Goal: Obtain resource: Obtain resource

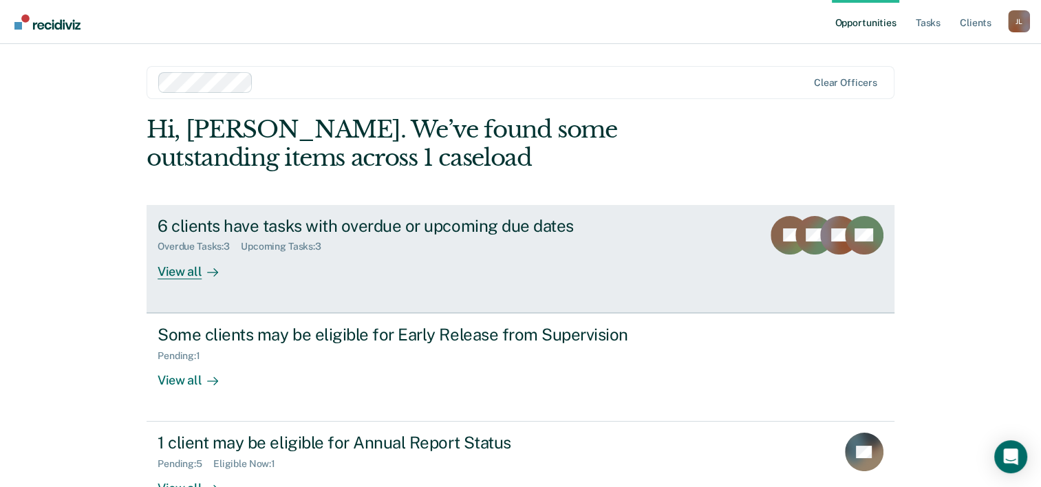
click at [268, 242] on div "Upcoming Tasks : 3" at bounding box center [287, 247] width 92 height 12
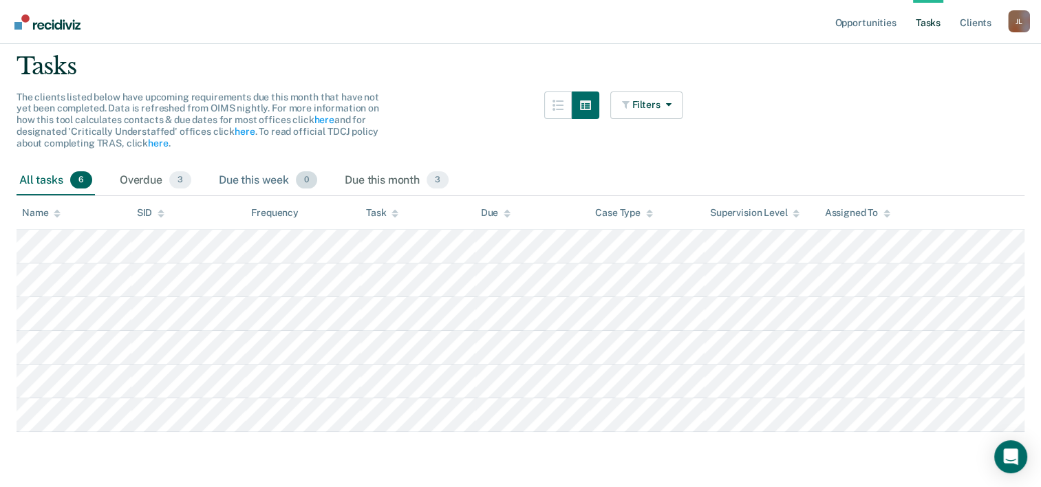
scroll to position [98, 0]
click at [70, 179] on div "All tasks 6" at bounding box center [56, 181] width 78 height 30
click at [160, 169] on div "Overdue 3" at bounding box center [155, 181] width 77 height 30
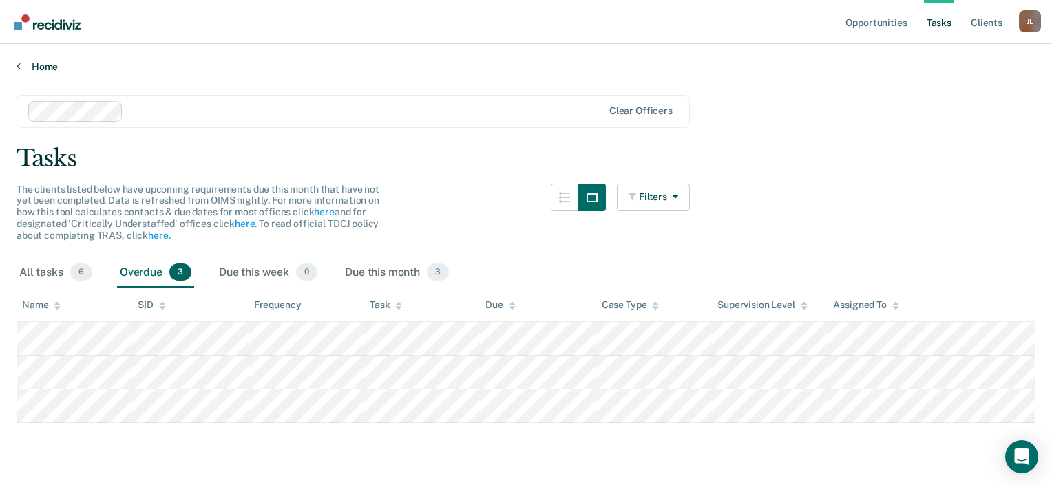
click at [18, 63] on icon at bounding box center [19, 66] width 4 height 11
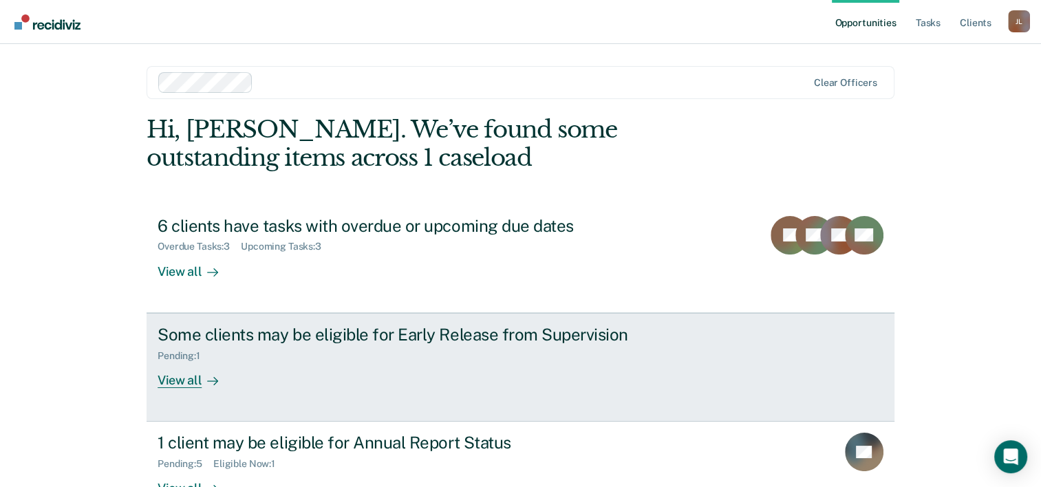
click at [214, 347] on div "Pending : 1" at bounding box center [399, 353] width 483 height 17
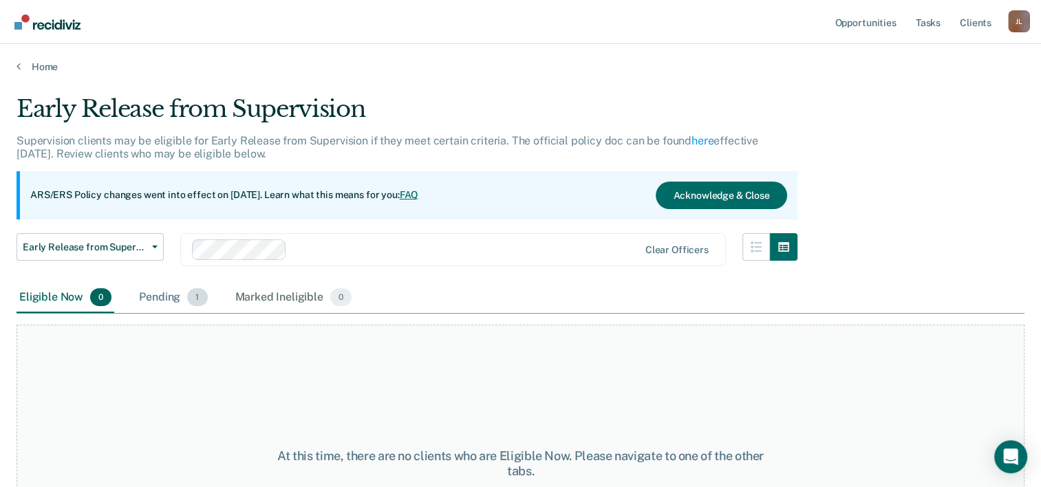
click at [167, 305] on div "Pending 1" at bounding box center [173, 298] width 74 height 30
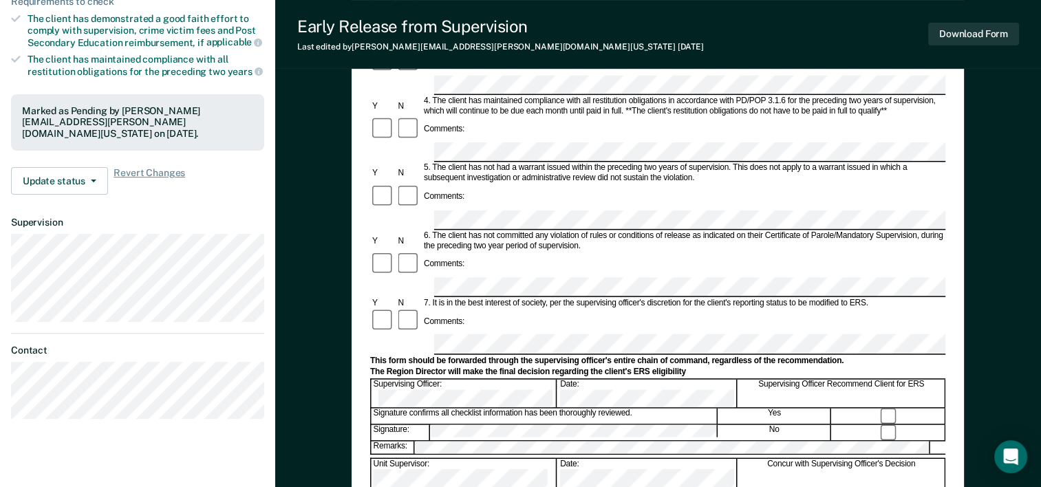
scroll to position [413, 0]
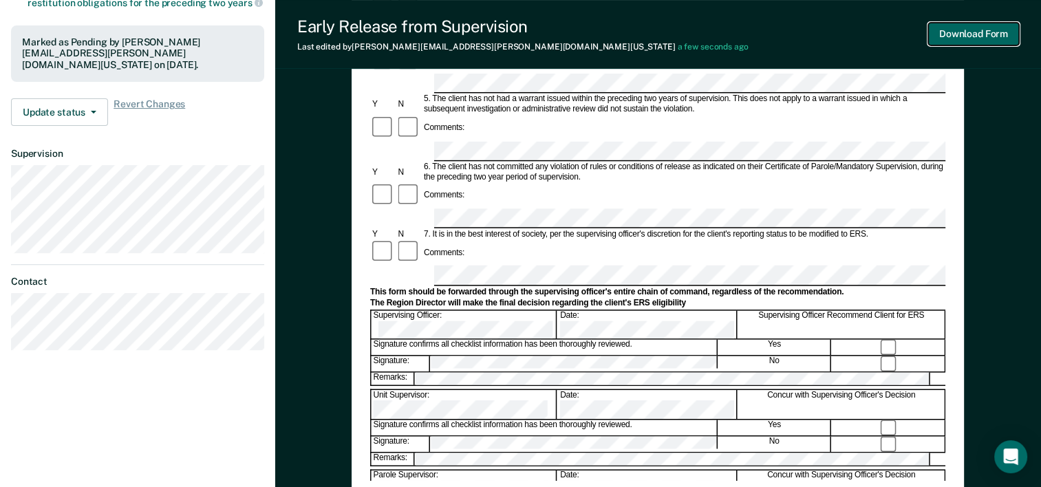
click at [939, 36] on button "Download Form" at bounding box center [974, 34] width 91 height 23
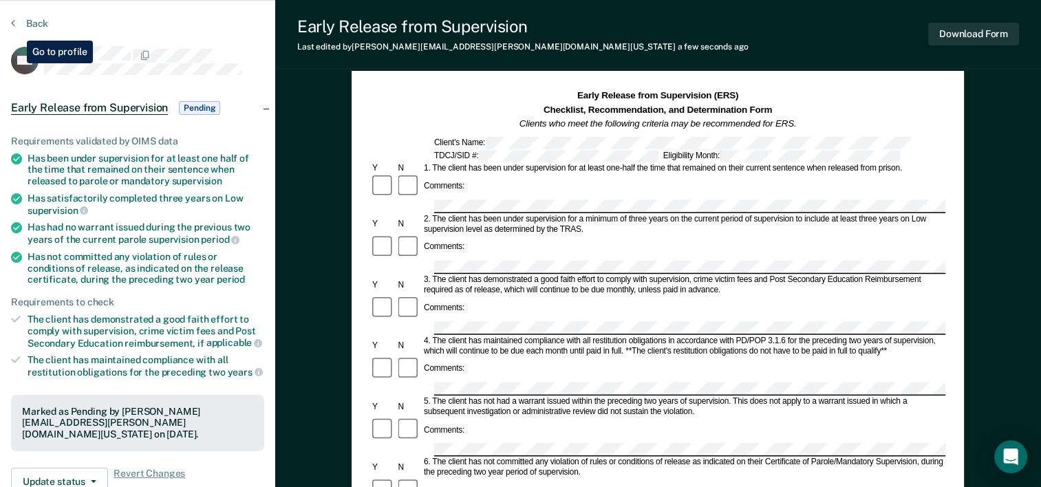
scroll to position [0, 0]
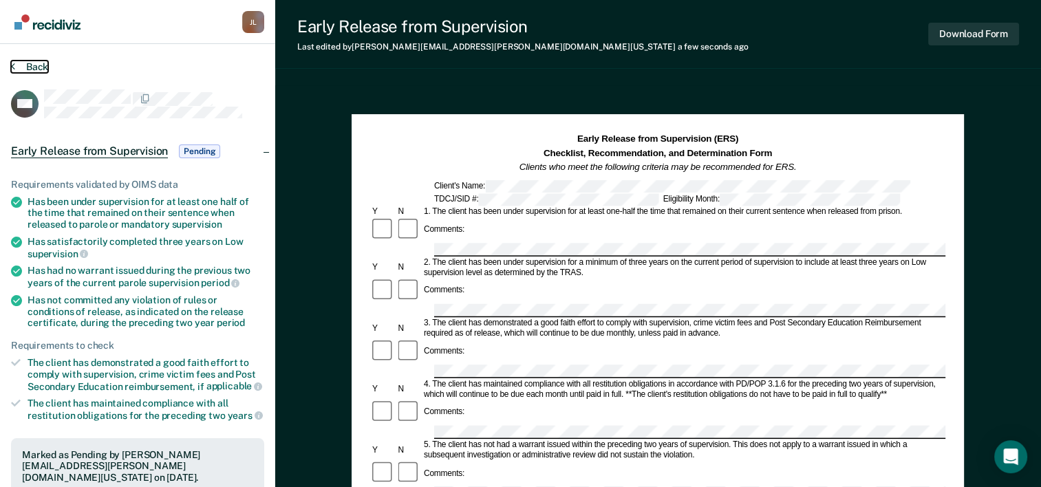
click at [24, 67] on button "Back" at bounding box center [29, 67] width 37 height 12
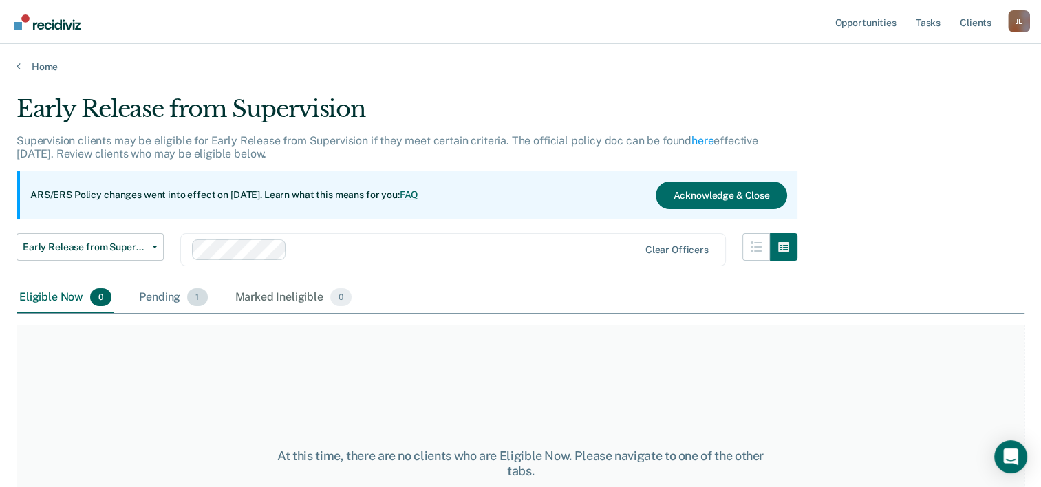
click at [159, 301] on div "Pending 1" at bounding box center [173, 298] width 74 height 30
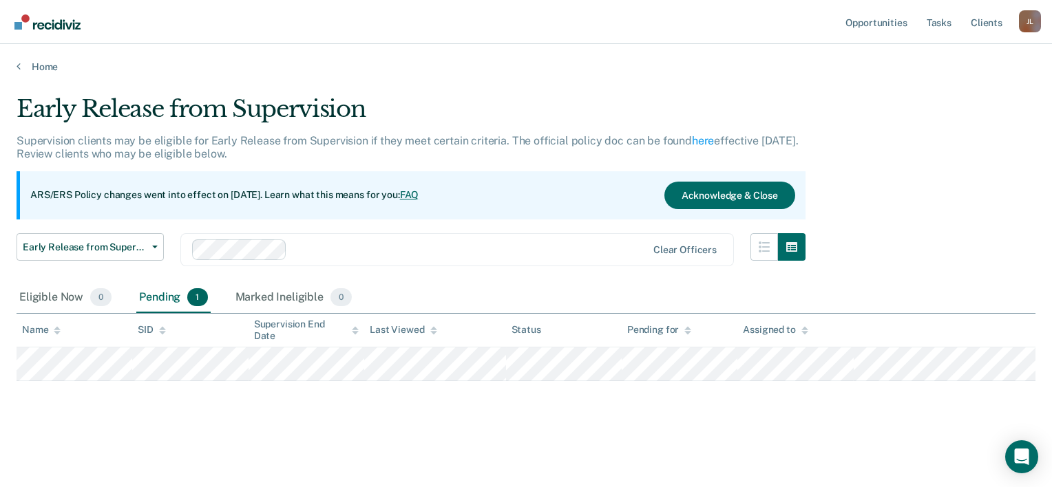
click at [374, 326] on div "Last Viewed" at bounding box center [403, 330] width 67 height 12
click at [375, 326] on div "Last Viewed" at bounding box center [403, 330] width 67 height 12
click at [134, 244] on span "Early Release from Supervision" at bounding box center [85, 248] width 124 height 12
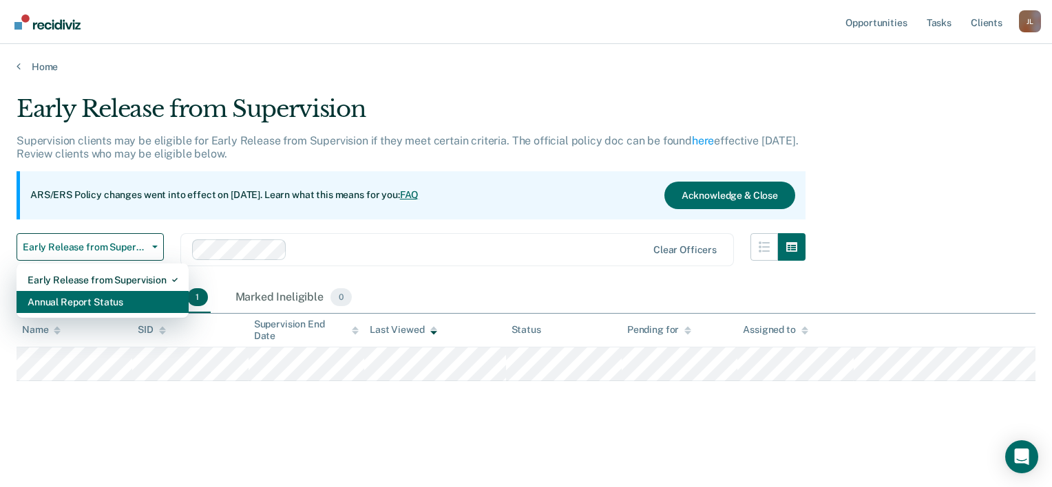
click at [139, 299] on div "Annual Report Status" at bounding box center [103, 302] width 150 height 22
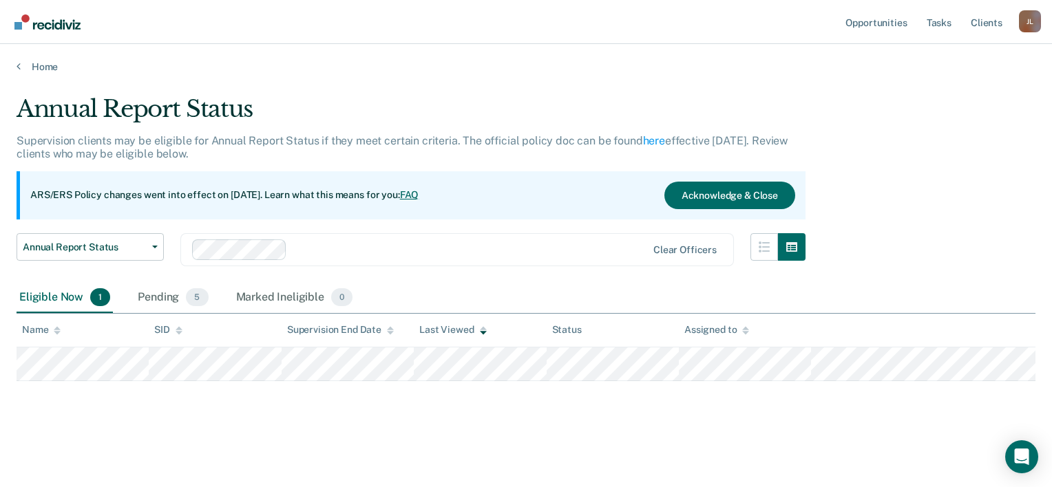
click at [357, 87] on main "Annual Report Status Supervision clients may be eligible for Annual Report Stat…" at bounding box center [526, 278] width 1052 height 410
click at [156, 303] on div "Pending 5" at bounding box center [173, 298] width 76 height 30
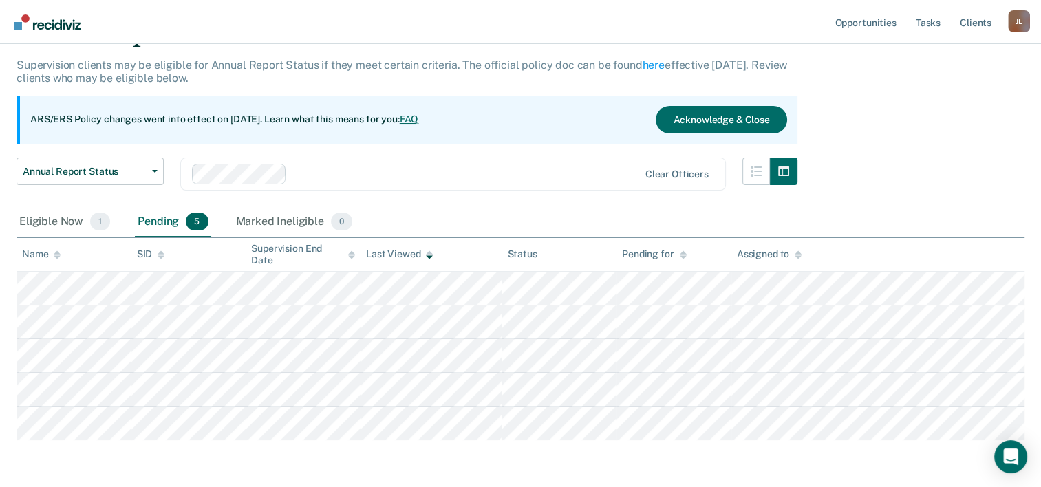
scroll to position [127, 0]
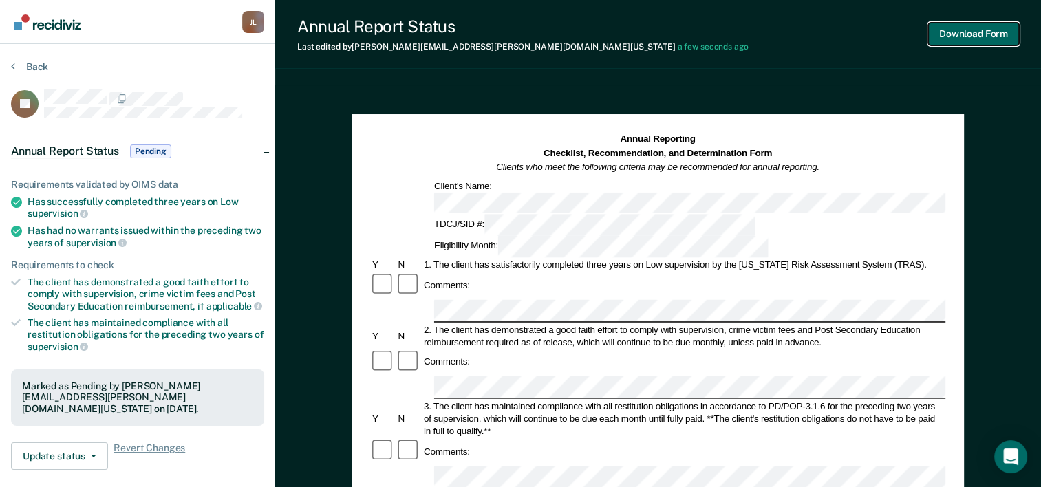
click at [944, 33] on button "Download Form" at bounding box center [974, 34] width 91 height 23
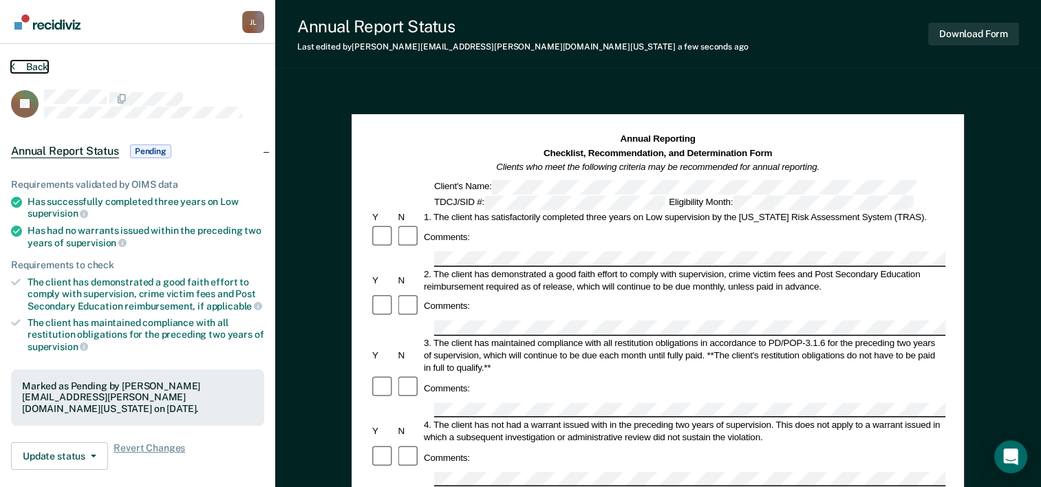
click at [34, 62] on button "Back" at bounding box center [29, 67] width 37 height 12
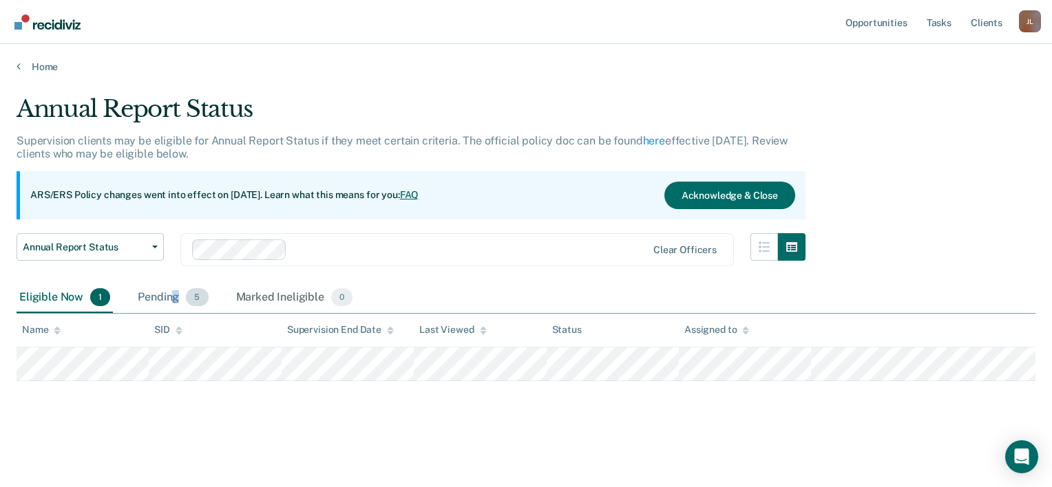
click at [176, 291] on div "Pending 5" at bounding box center [173, 298] width 76 height 30
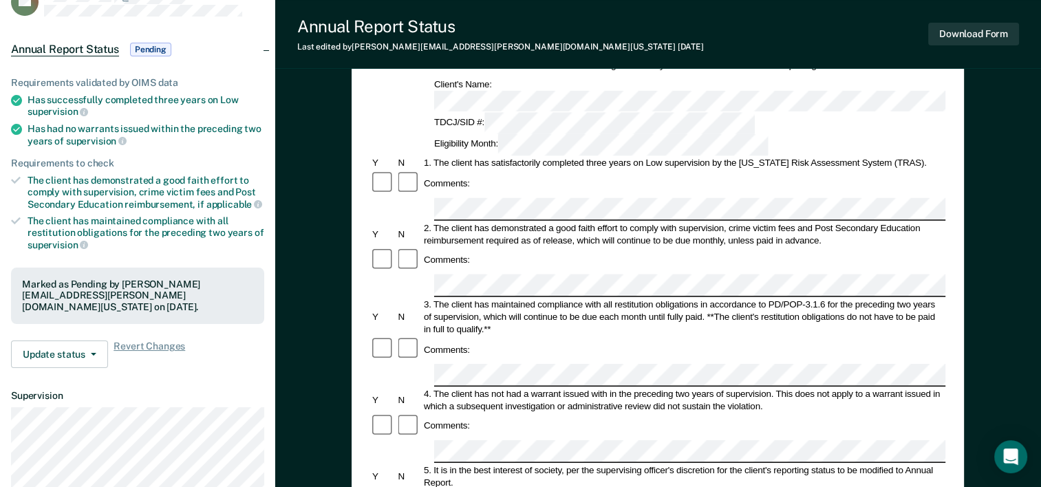
scroll to position [344, 0]
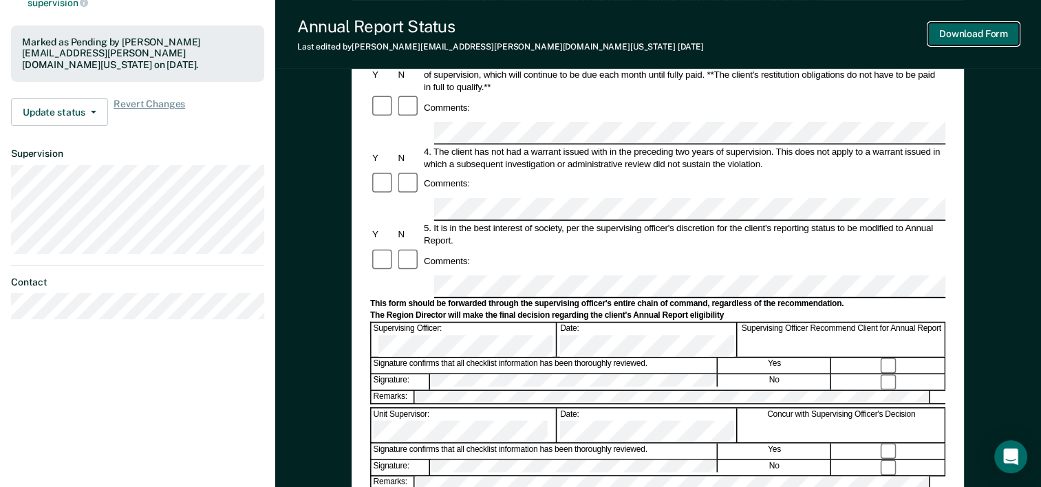
click at [982, 35] on button "Download Form" at bounding box center [974, 34] width 91 height 23
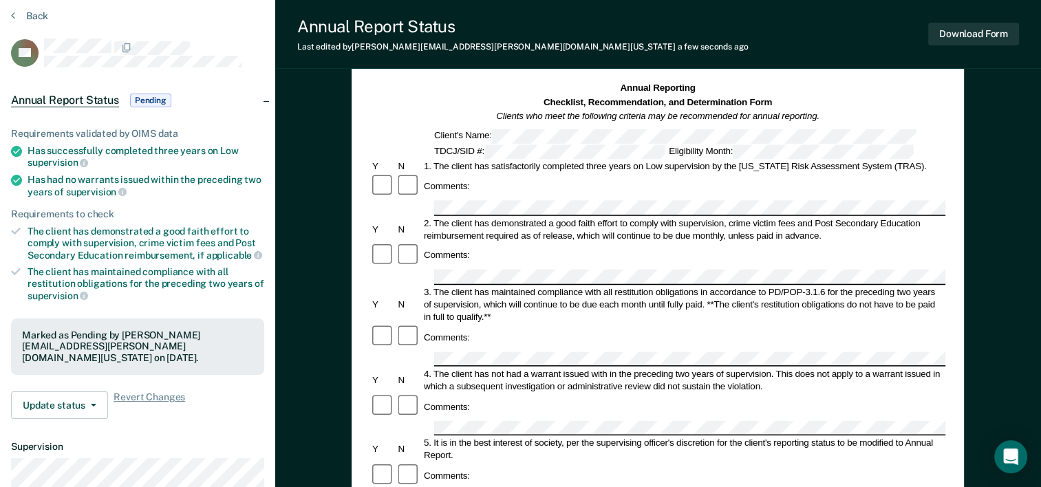
scroll to position [0, 0]
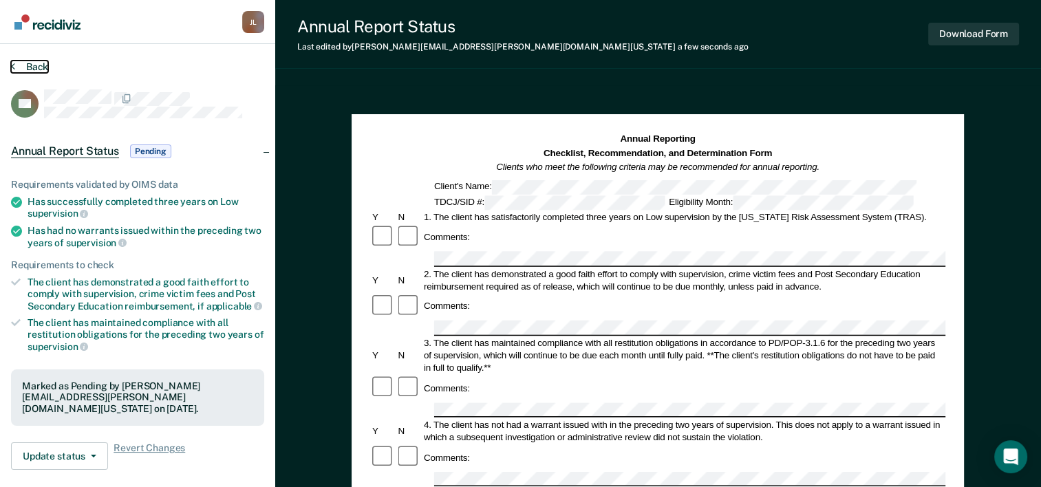
click at [25, 65] on button "Back" at bounding box center [29, 67] width 37 height 12
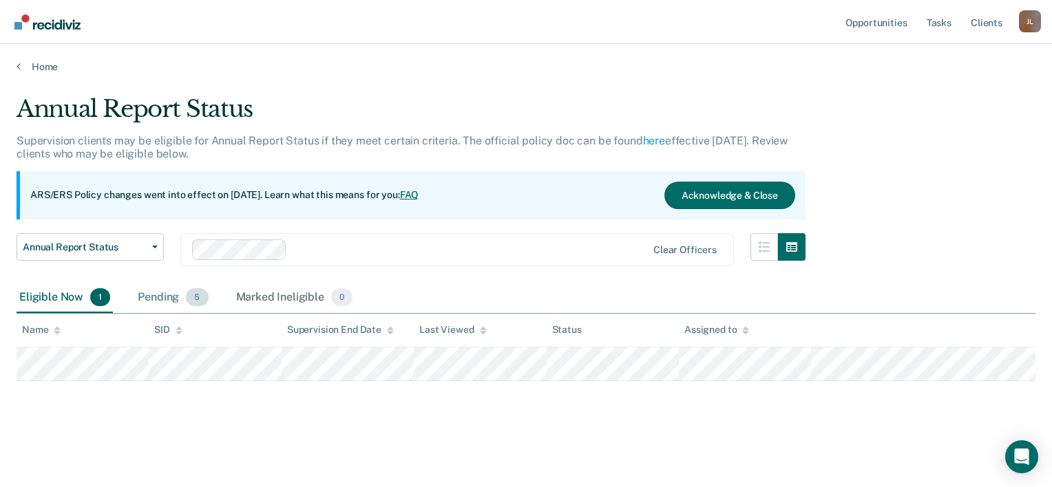
click at [176, 297] on div "Pending 5" at bounding box center [173, 298] width 76 height 30
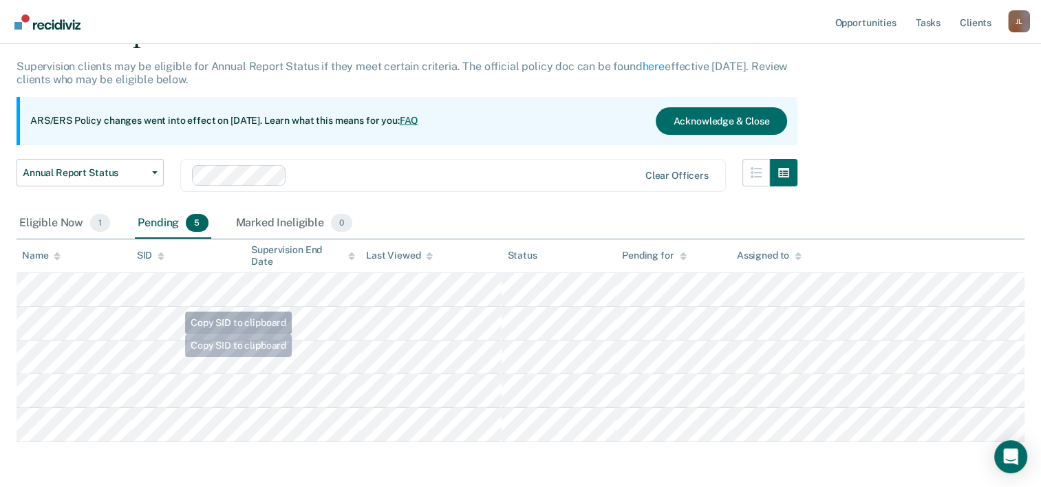
scroll to position [127, 0]
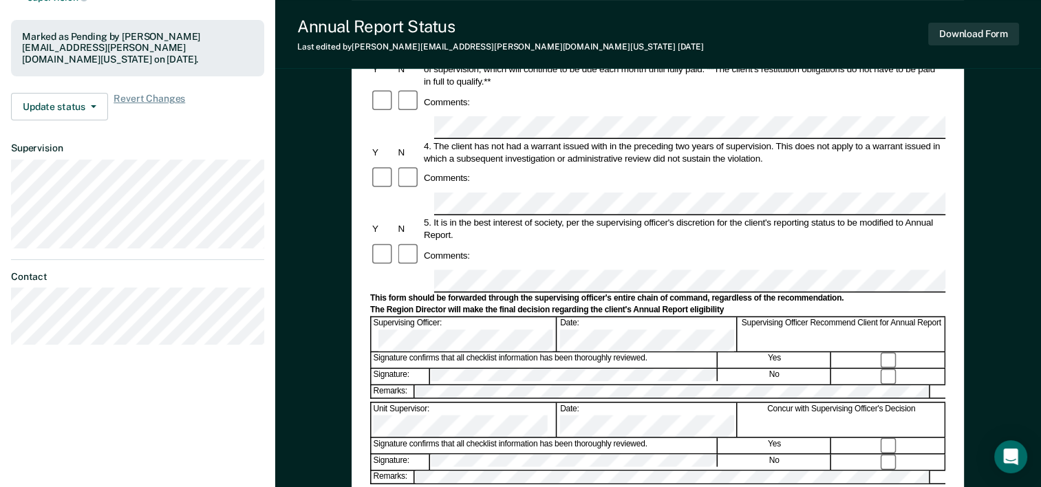
scroll to position [275, 0]
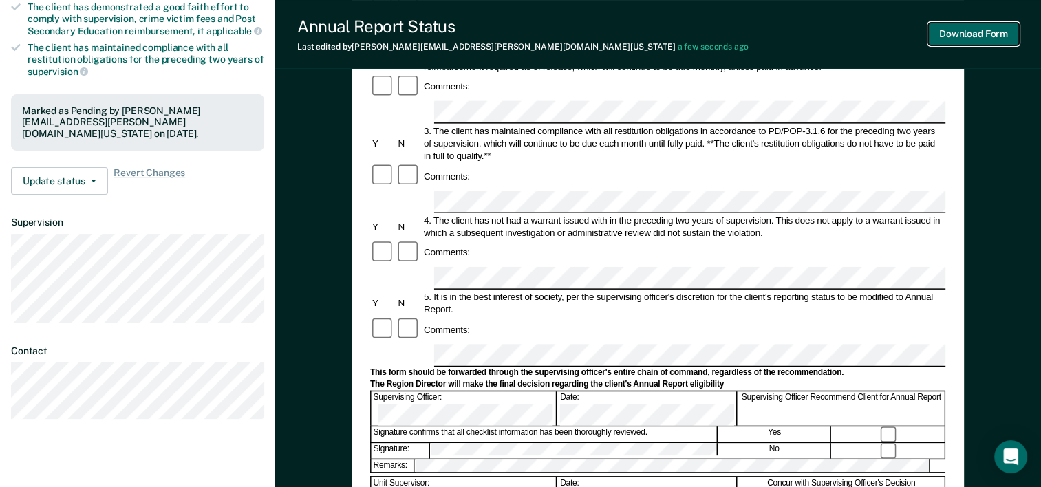
click at [939, 29] on button "Download Form" at bounding box center [974, 34] width 91 height 23
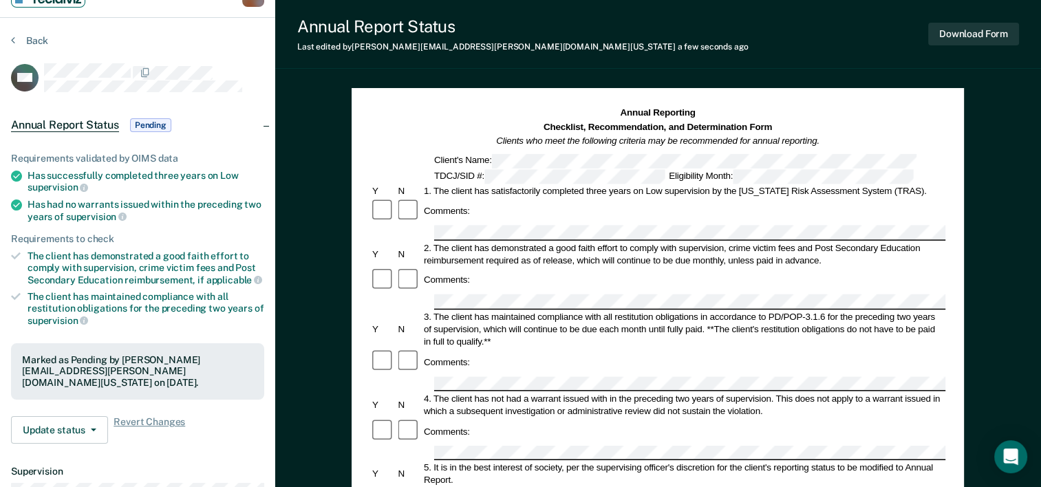
scroll to position [0, 0]
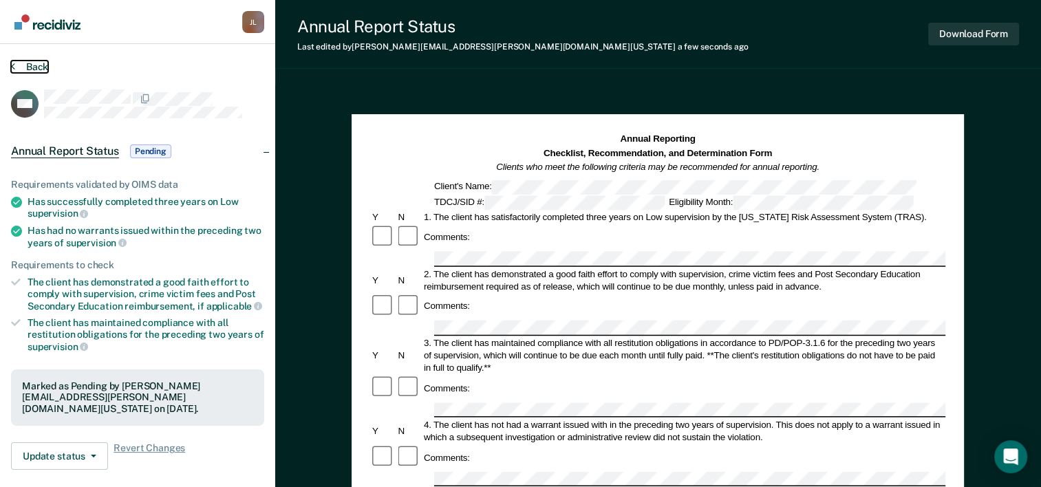
click at [43, 70] on button "Back" at bounding box center [29, 67] width 37 height 12
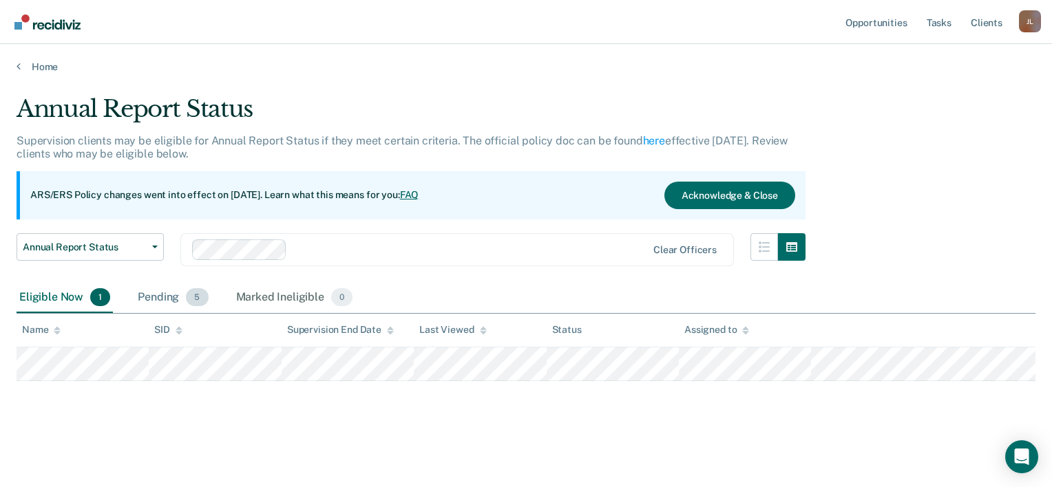
click at [164, 296] on div "Pending 5" at bounding box center [173, 298] width 76 height 30
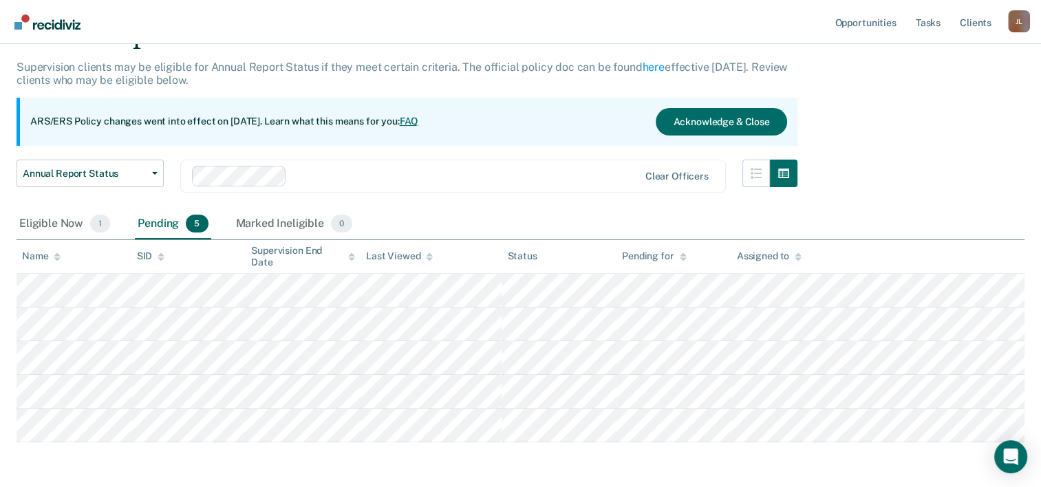
scroll to position [127, 0]
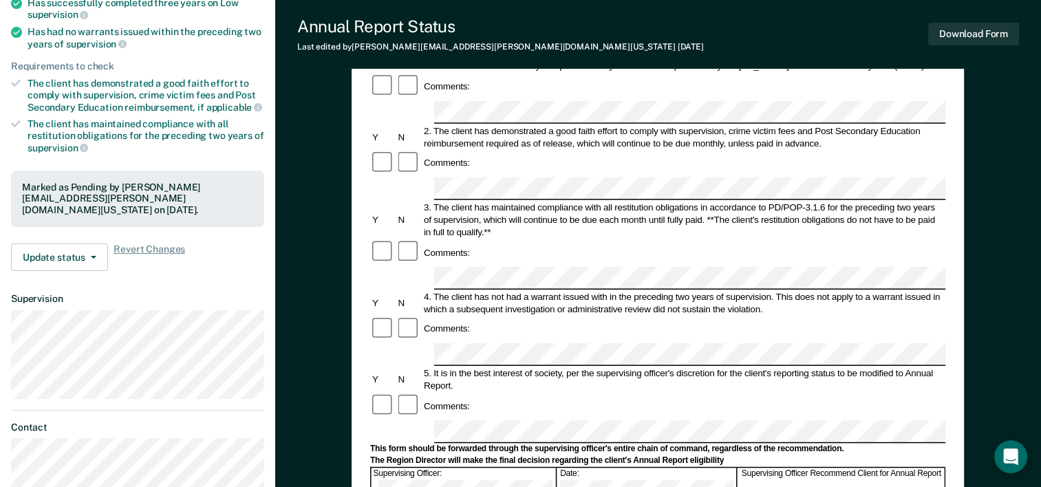
scroll to position [482, 0]
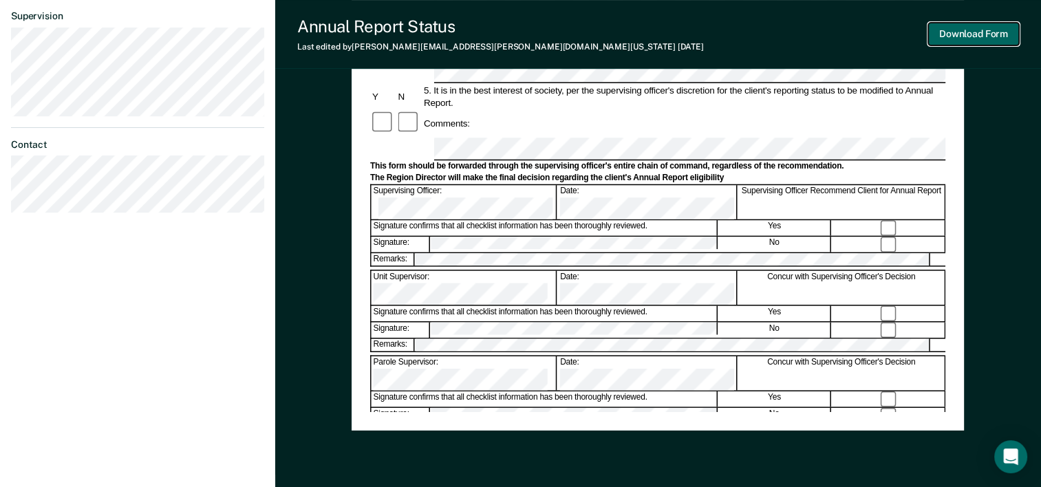
click at [977, 22] on div "Download Form" at bounding box center [974, 34] width 91 height 35
click at [974, 28] on button "Download Form" at bounding box center [974, 34] width 91 height 23
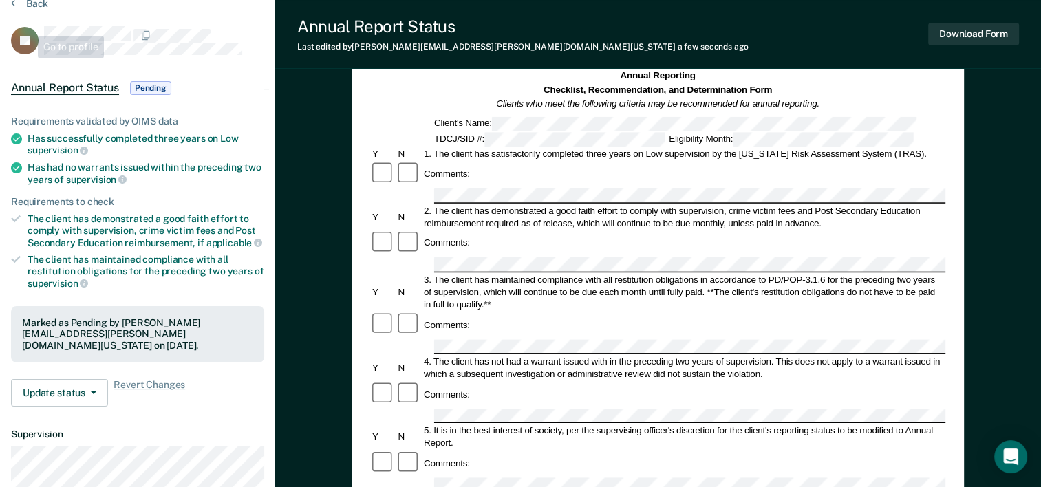
scroll to position [0, 0]
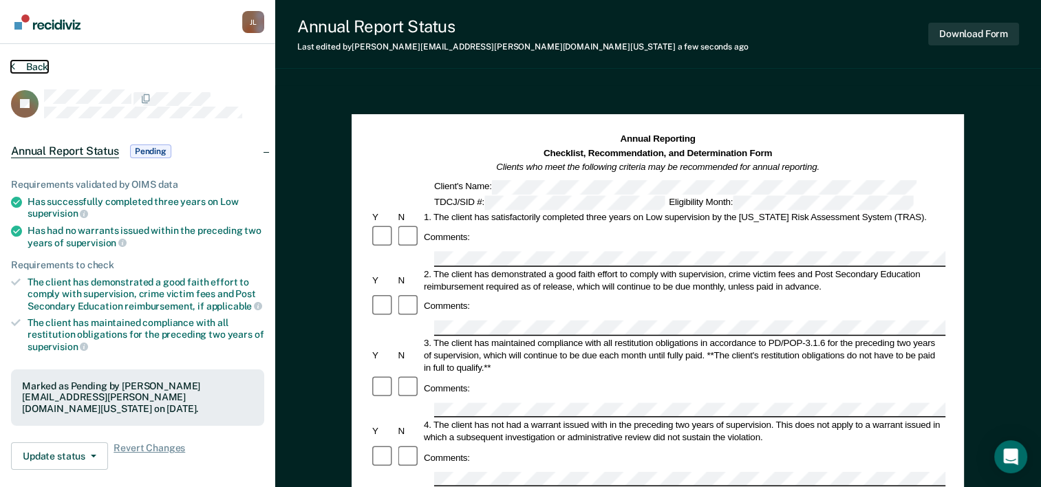
click at [24, 66] on button "Back" at bounding box center [29, 67] width 37 height 12
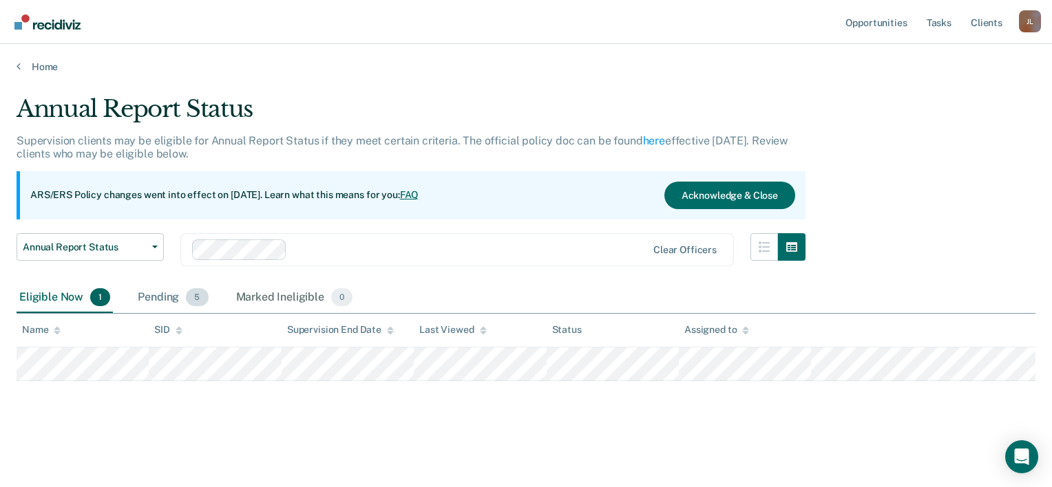
click at [143, 300] on div "Pending 5" at bounding box center [173, 298] width 76 height 30
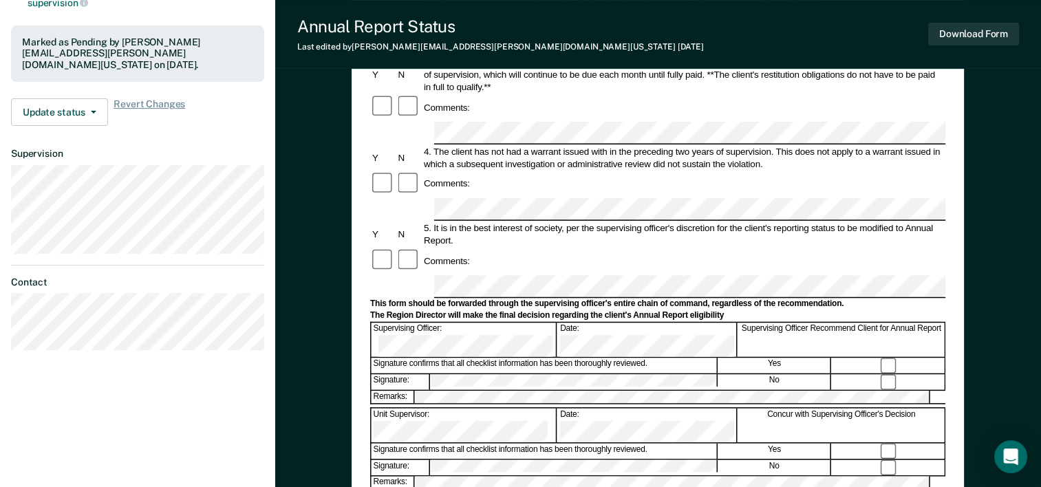
scroll to position [413, 0]
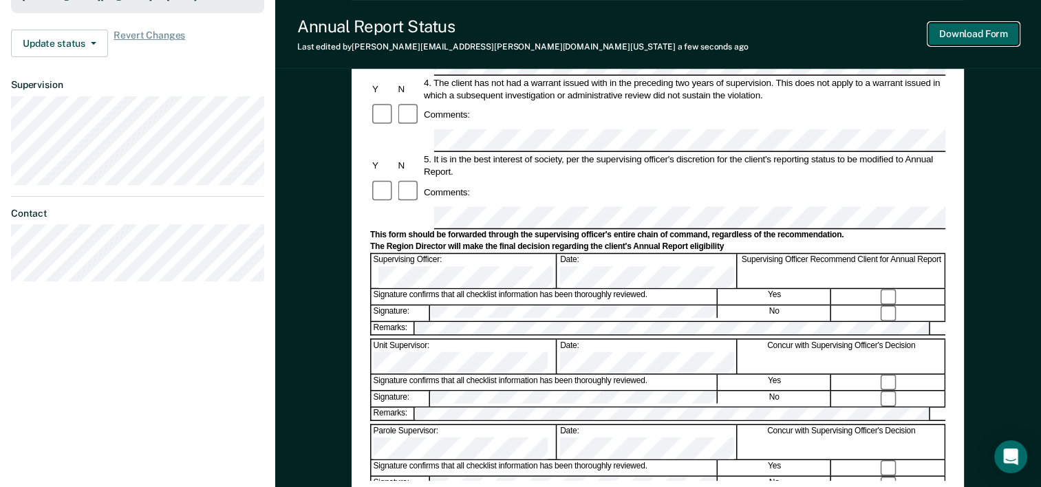
click at [969, 39] on button "Download Form" at bounding box center [974, 34] width 91 height 23
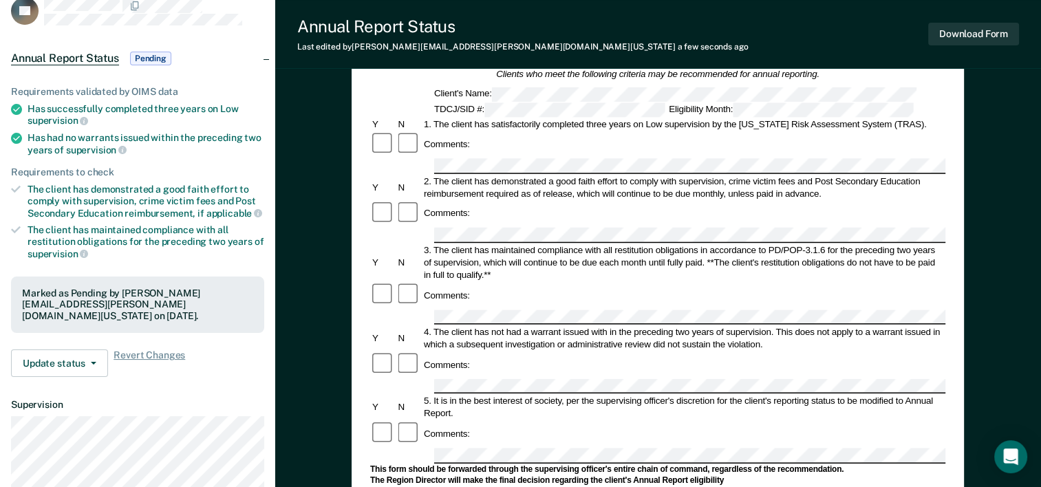
scroll to position [0, 0]
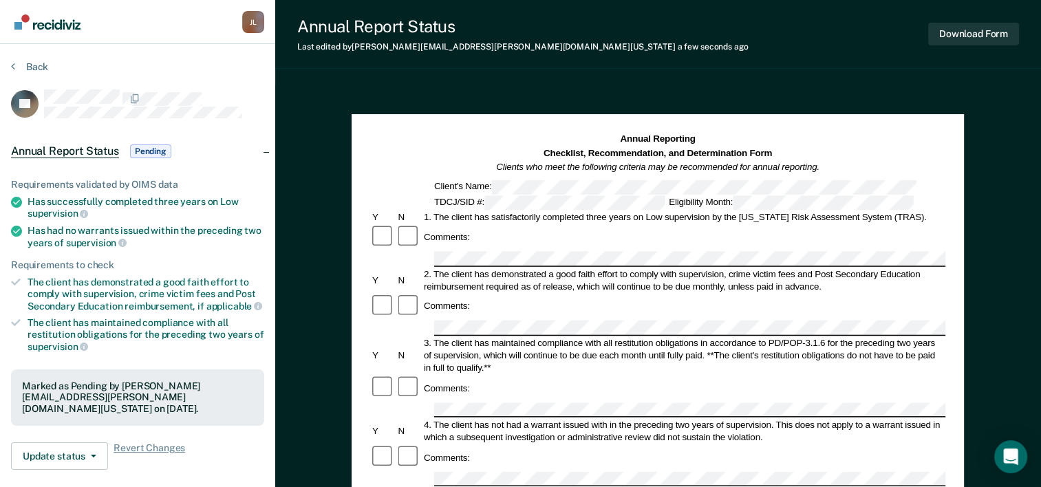
click at [17, 75] on div "Back" at bounding box center [137, 75] width 253 height 29
click at [20, 67] on button "Back" at bounding box center [29, 67] width 37 height 12
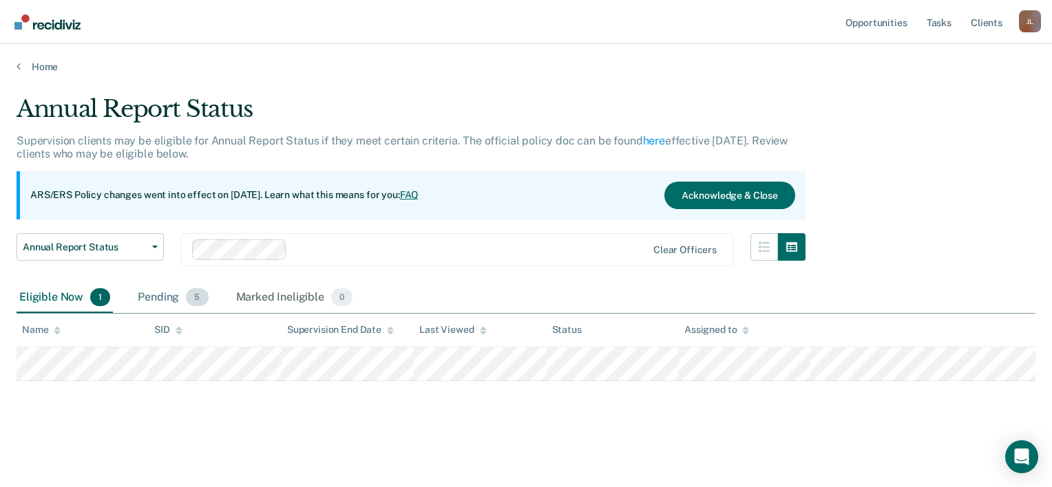
click at [169, 298] on div "Pending 5" at bounding box center [173, 298] width 76 height 30
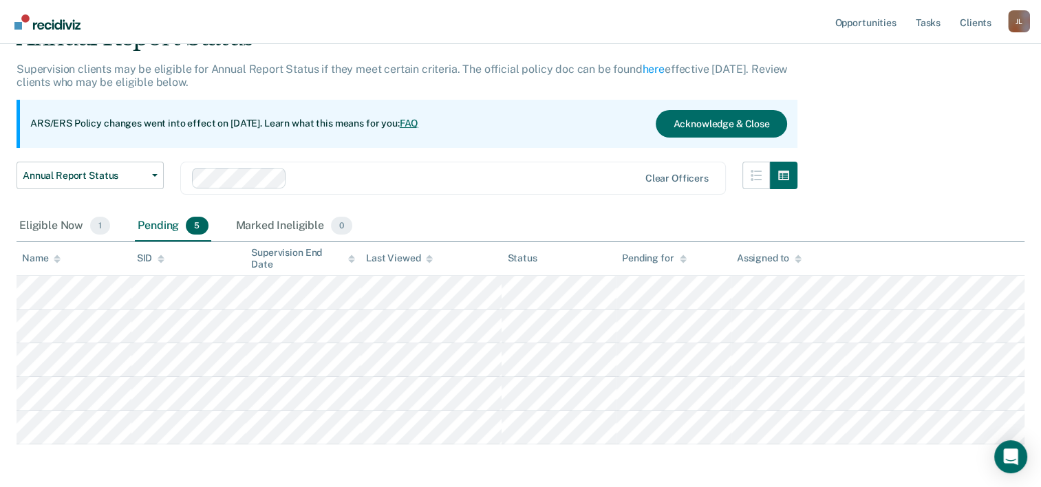
scroll to position [127, 0]
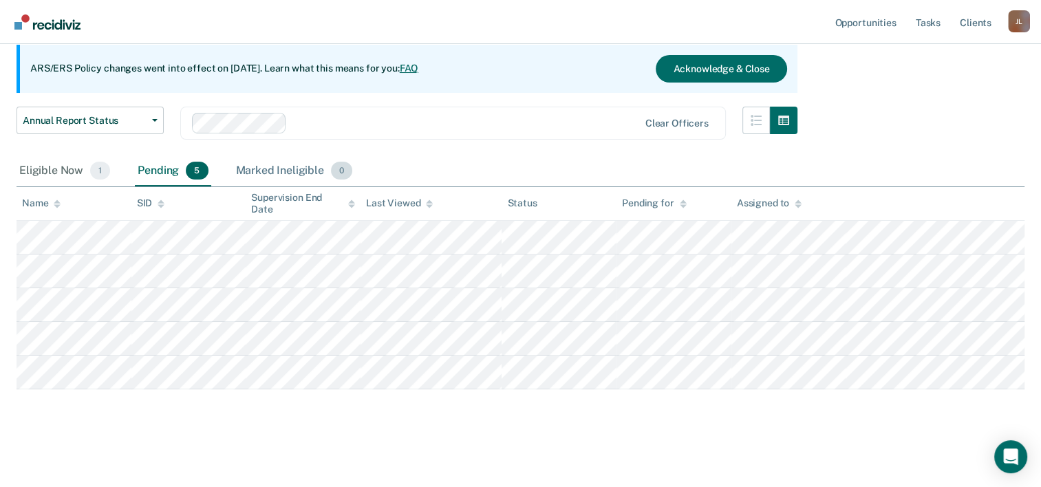
click at [284, 156] on div "Marked Ineligible 0" at bounding box center [294, 171] width 123 height 30
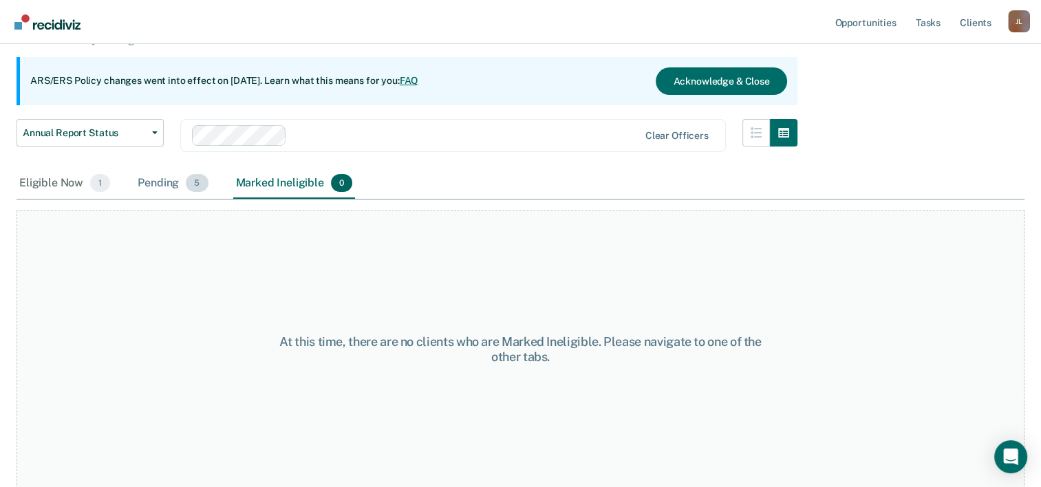
click at [151, 178] on div "Pending 5" at bounding box center [173, 184] width 76 height 30
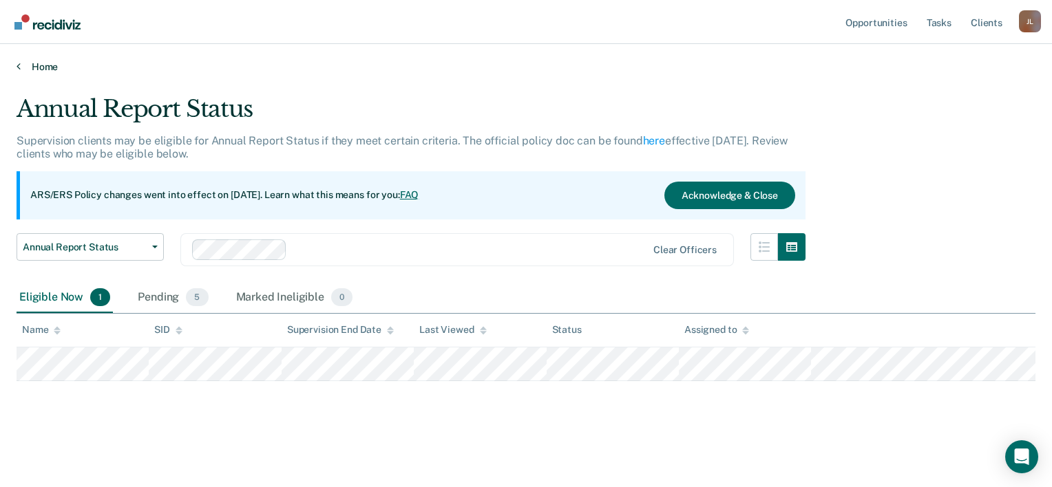
click at [40, 65] on link "Home" at bounding box center [526, 67] width 1019 height 12
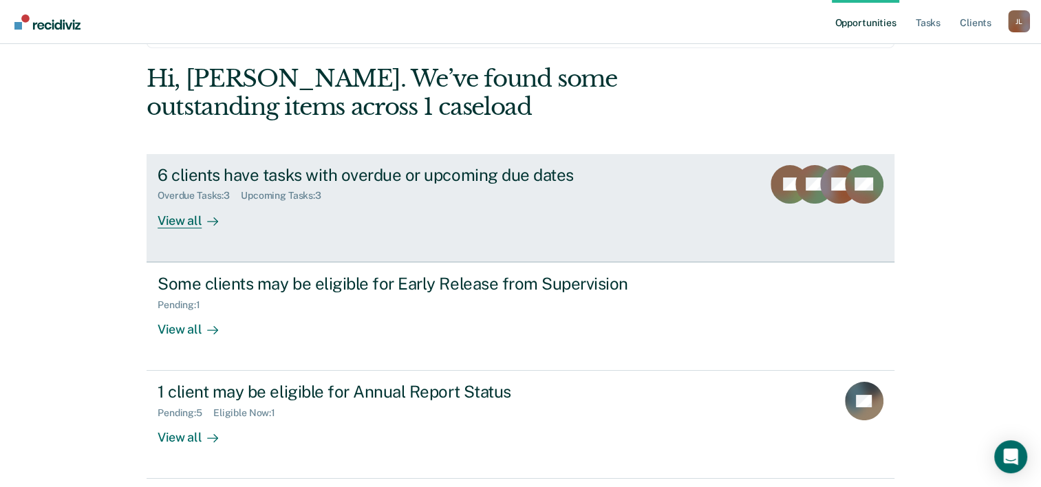
scroll to position [97, 0]
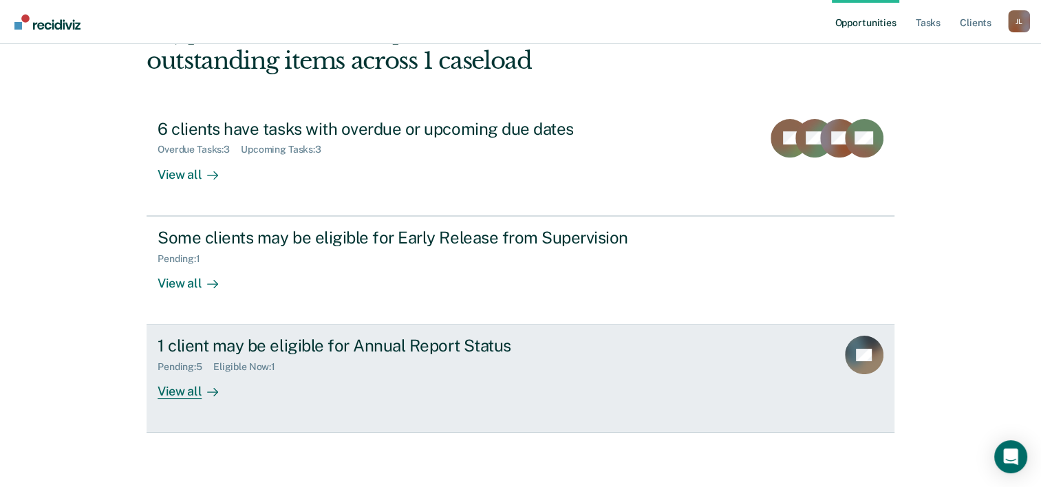
click at [268, 340] on div "1 client may be eligible for Annual Report Status" at bounding box center [399, 346] width 483 height 20
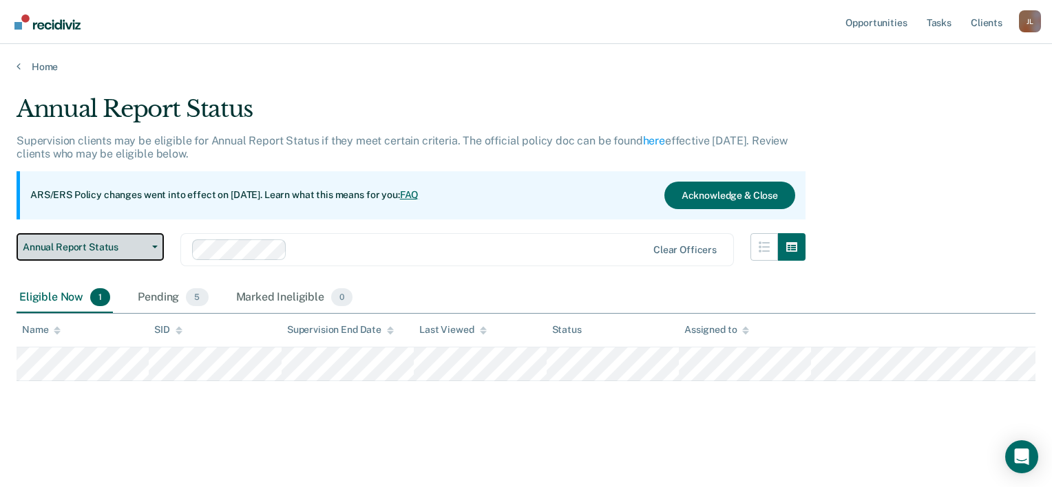
click at [120, 254] on button "Annual Report Status" at bounding box center [90, 247] width 147 height 28
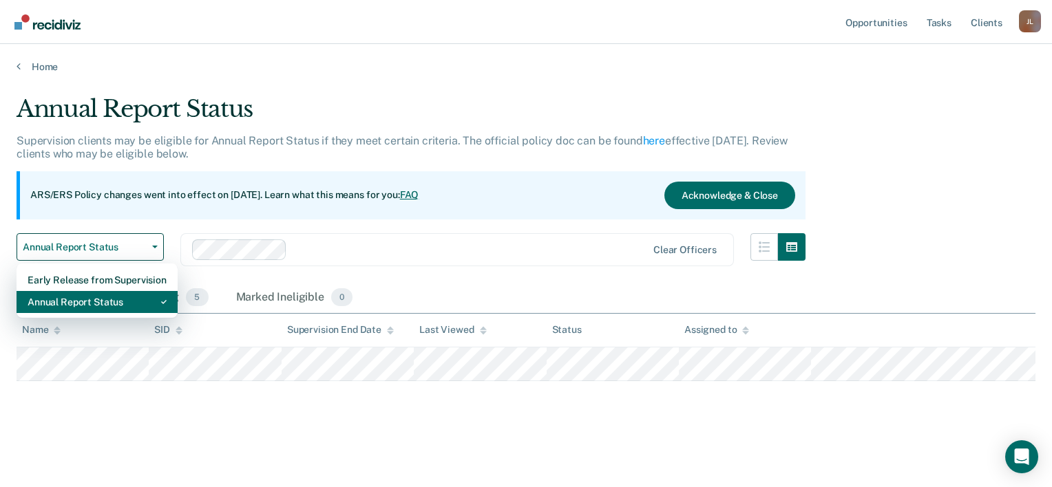
click at [103, 297] on div "Annual Report Status" at bounding box center [97, 302] width 139 height 22
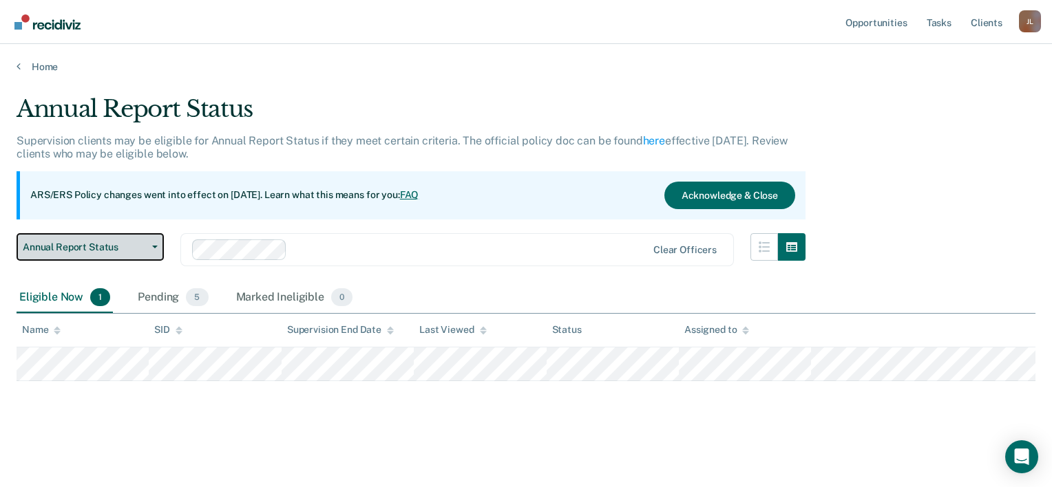
click at [107, 244] on span "Annual Report Status" at bounding box center [85, 248] width 124 height 12
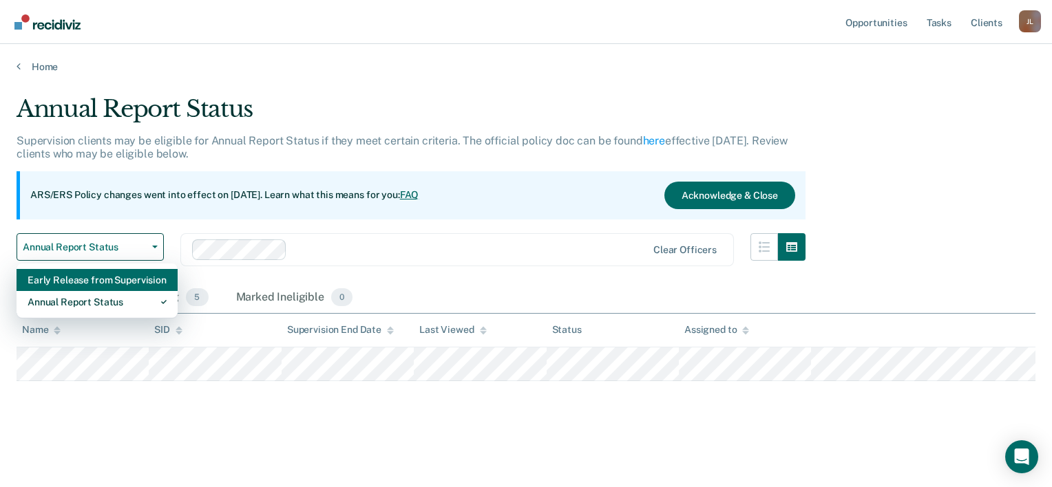
click at [98, 278] on div "Early Release from Supervision" at bounding box center [97, 280] width 139 height 22
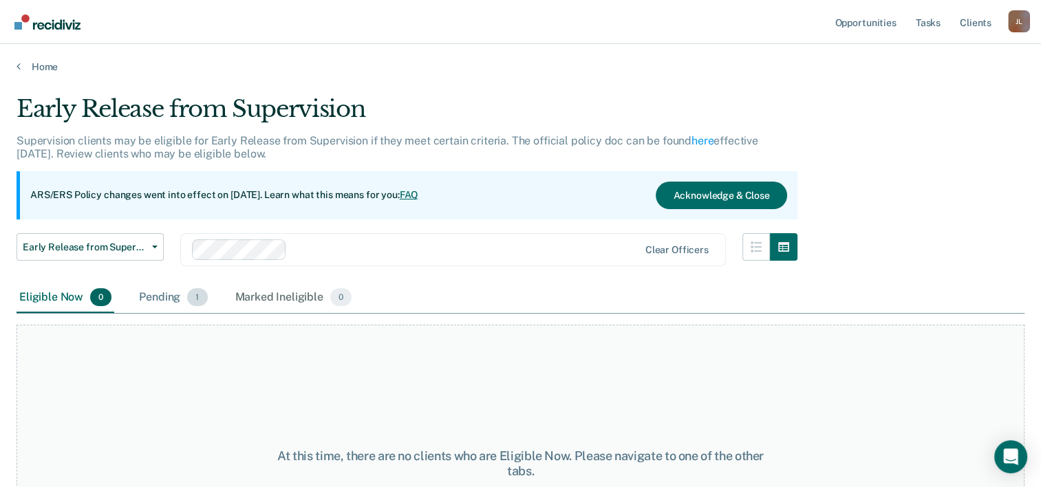
click at [180, 297] on div "Pending 1" at bounding box center [173, 298] width 74 height 30
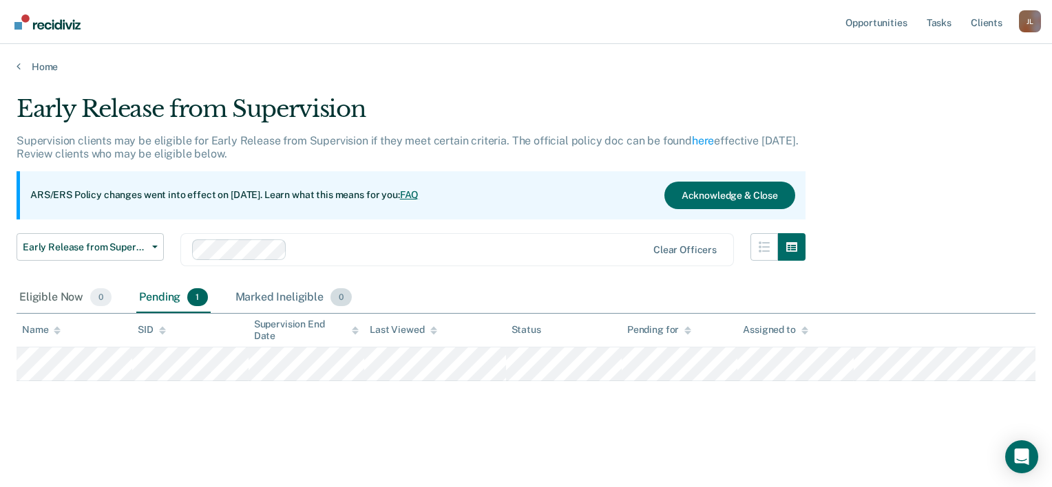
click at [242, 299] on div "Marked Ineligible 0" at bounding box center [294, 298] width 123 height 30
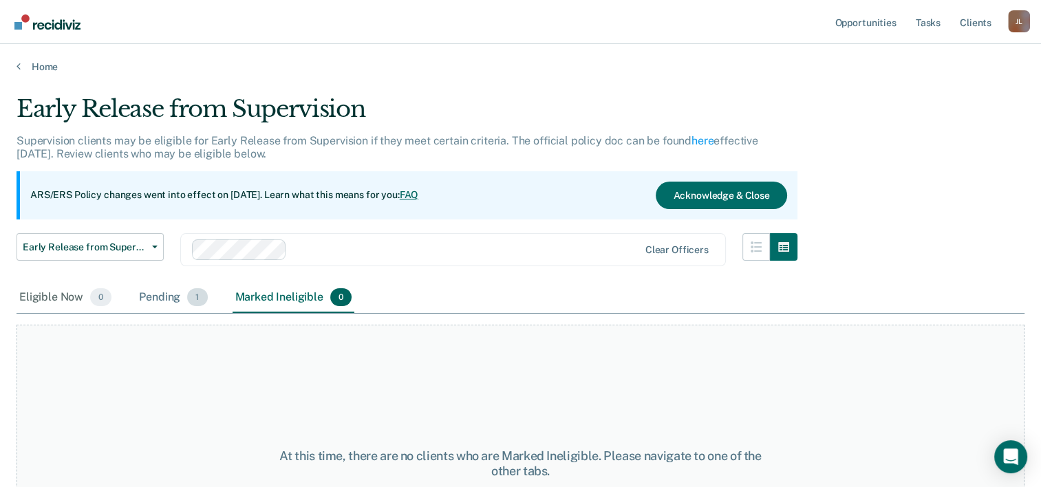
click at [179, 305] on div "Pending 1" at bounding box center [173, 298] width 74 height 30
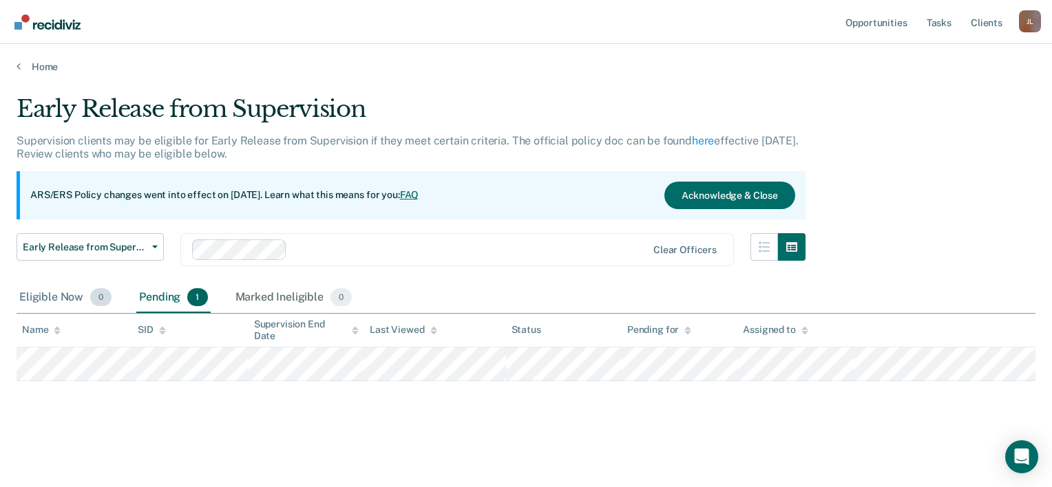
click at [56, 293] on div "Eligible Now 0" at bounding box center [66, 298] width 98 height 30
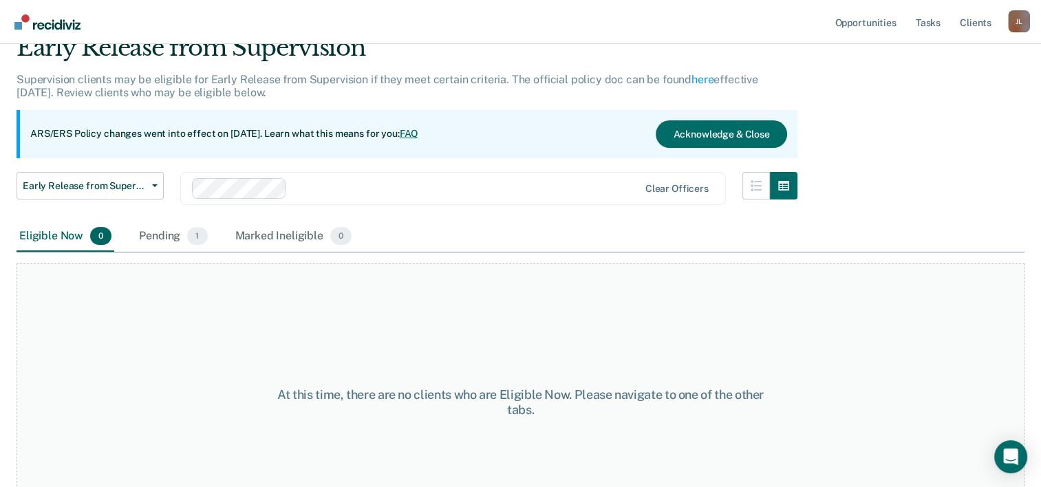
scroll to position [114, 0]
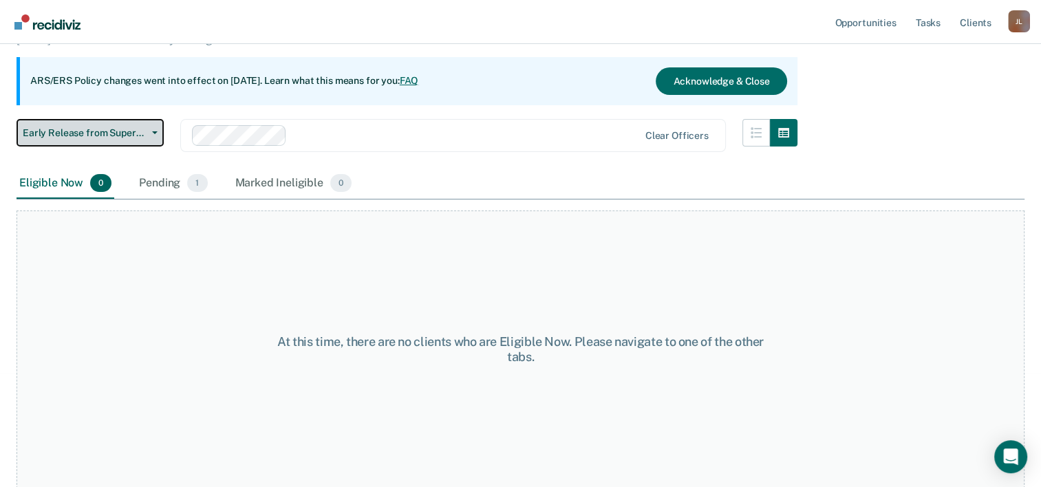
click at [92, 120] on button "Early Release from Supervision" at bounding box center [90, 133] width 147 height 28
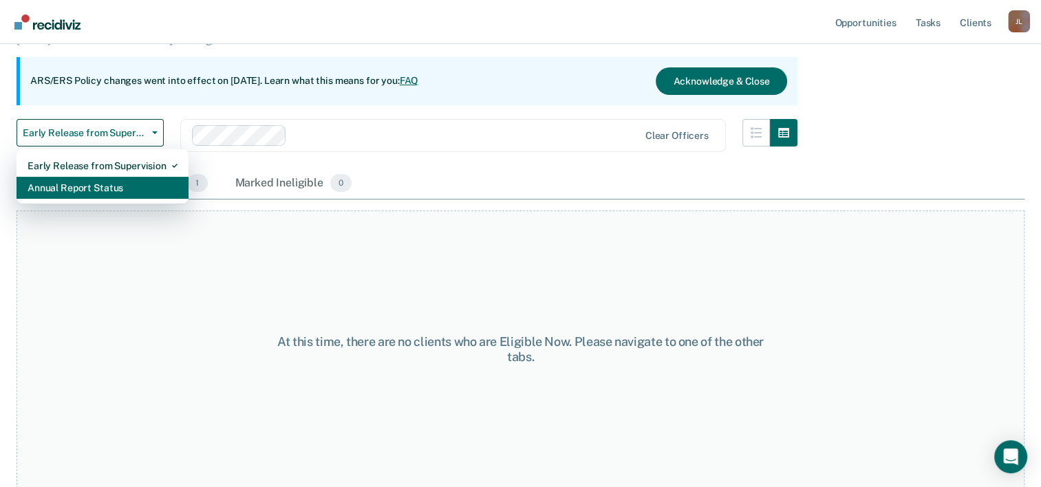
click at [86, 184] on div "Annual Report Status" at bounding box center [103, 188] width 150 height 22
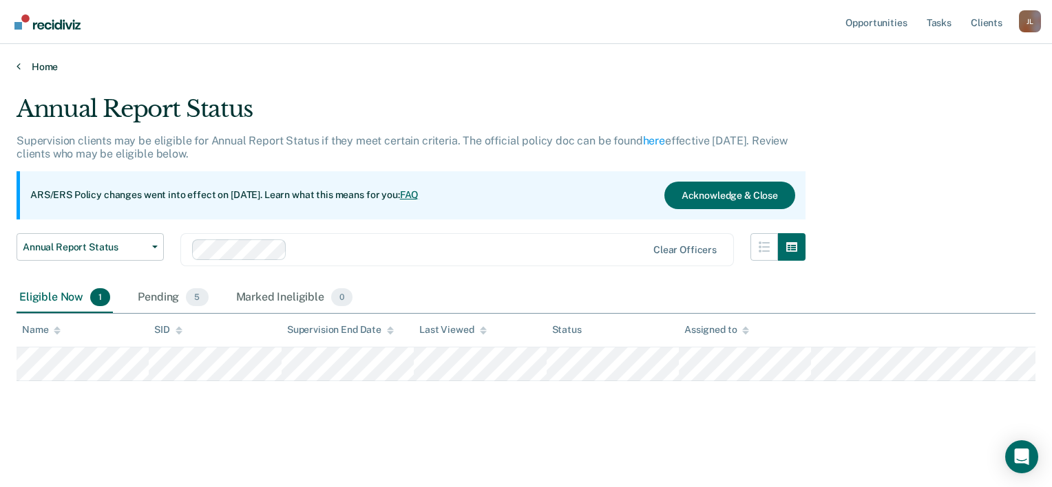
click at [28, 65] on link "Home" at bounding box center [526, 67] width 1019 height 12
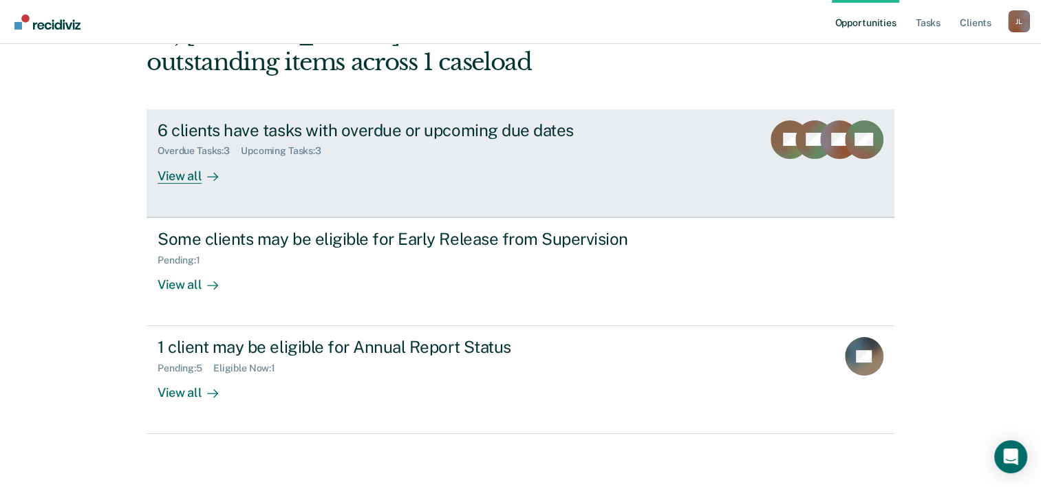
scroll to position [97, 0]
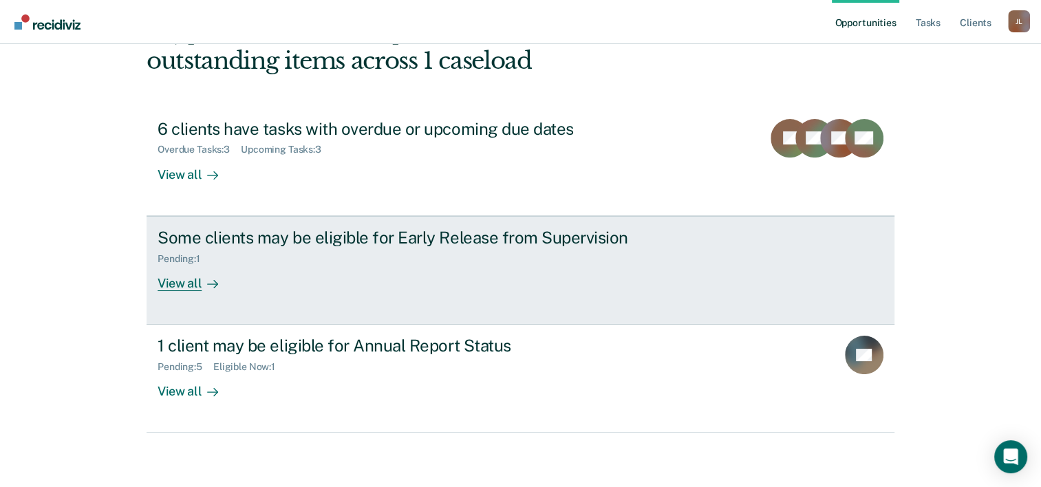
click at [286, 240] on div "Some clients may be eligible for Early Release from Supervision" at bounding box center [399, 238] width 483 height 20
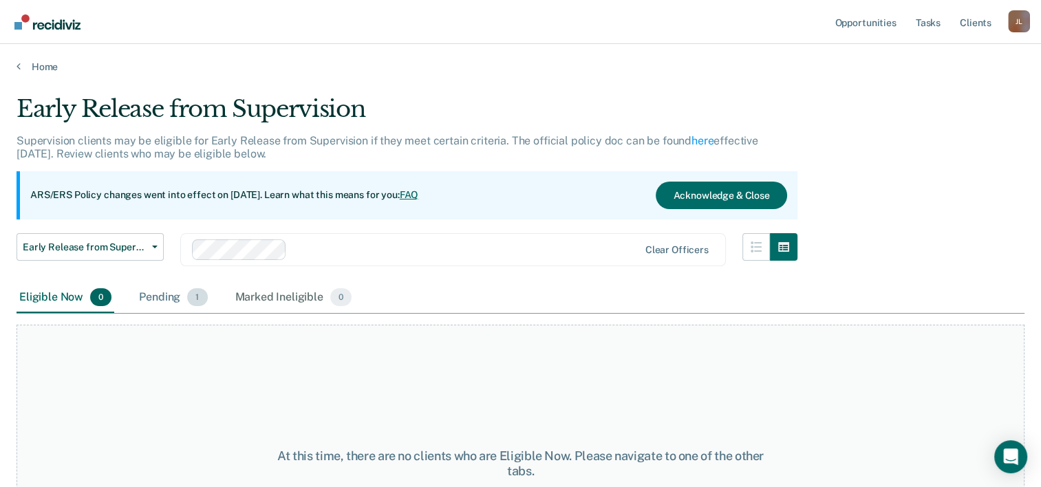
click at [152, 295] on div "Pending 1" at bounding box center [173, 298] width 74 height 30
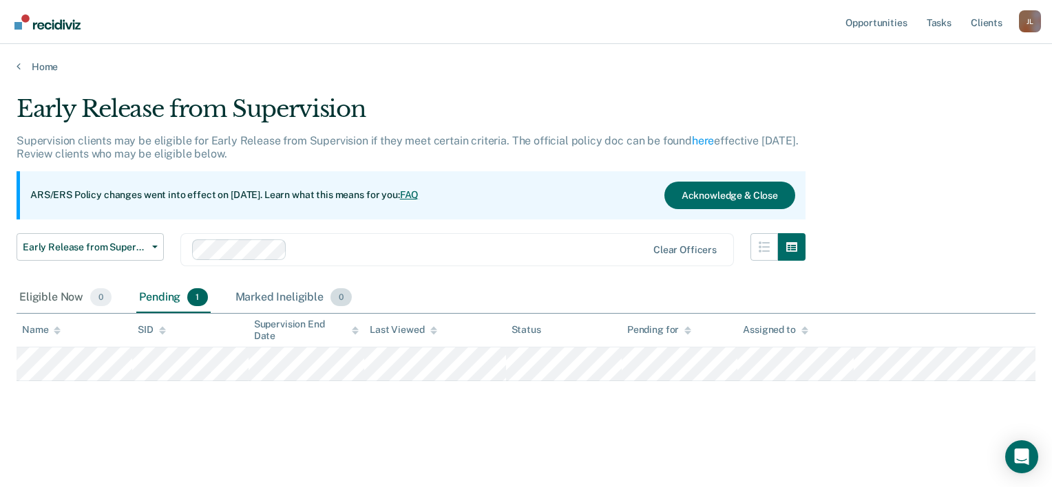
click at [284, 294] on div "Marked Ineligible 0" at bounding box center [294, 298] width 123 height 30
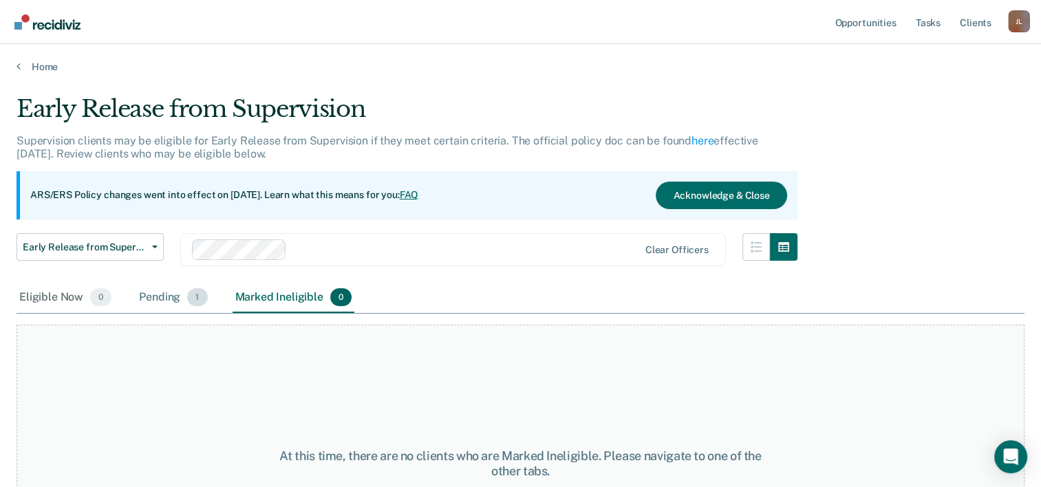
click at [166, 295] on div "Pending 1" at bounding box center [173, 298] width 74 height 30
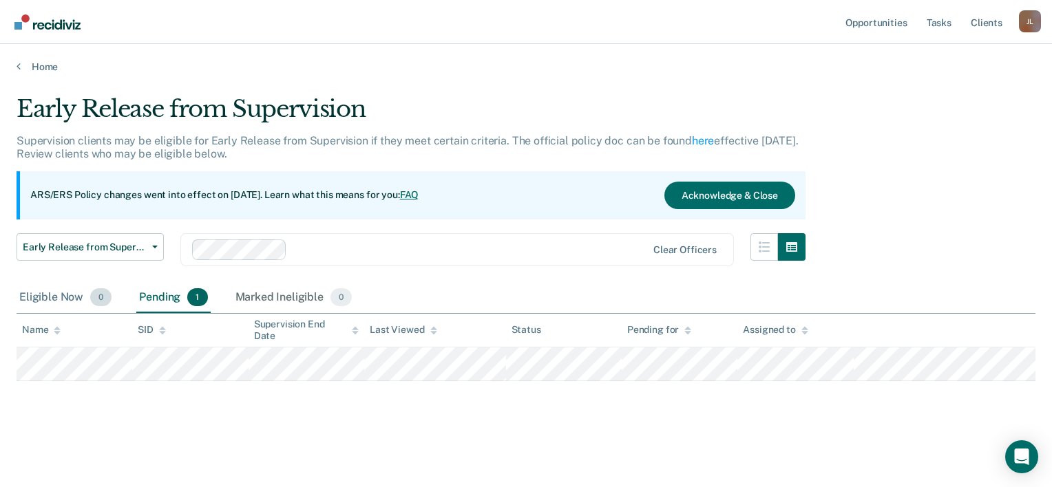
click at [61, 297] on div "Eligible Now 0" at bounding box center [66, 298] width 98 height 30
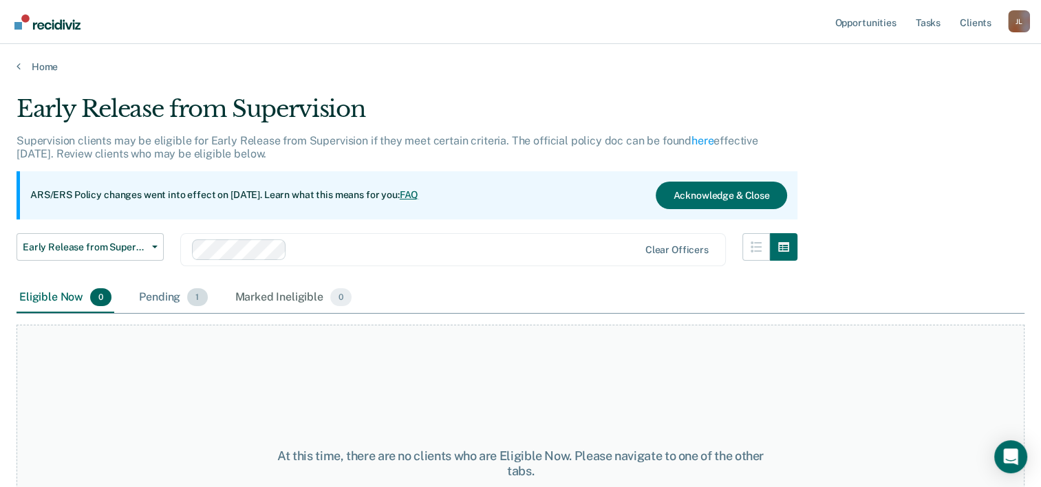
click at [153, 295] on div "Pending 1" at bounding box center [173, 298] width 74 height 30
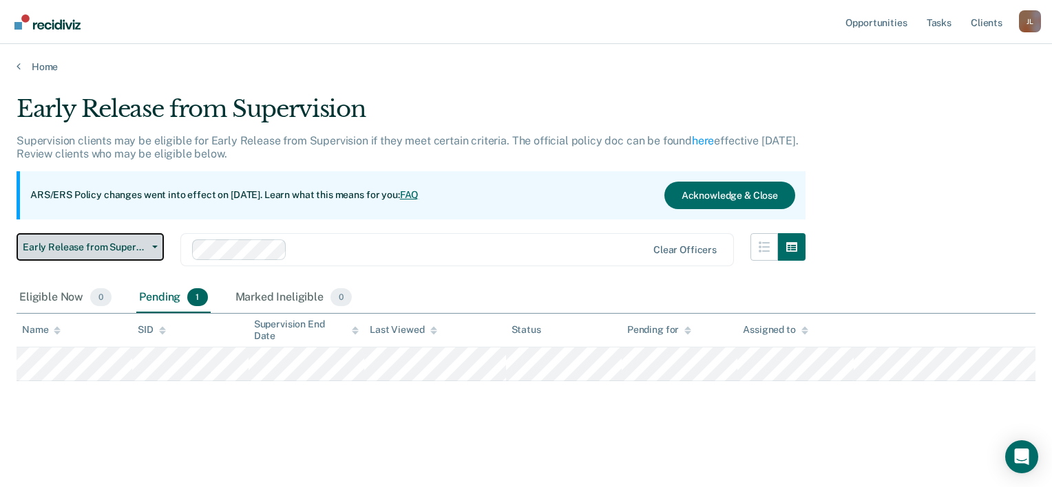
click at [152, 250] on button "Early Release from Supervision" at bounding box center [90, 247] width 147 height 28
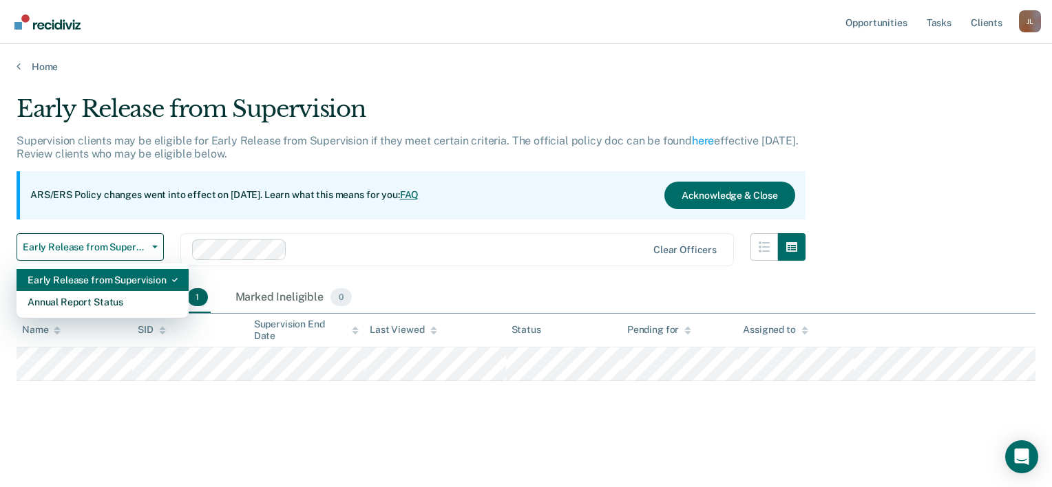
drag, startPoint x: 113, startPoint y: 281, endPoint x: 182, endPoint y: 268, distance: 70.1
click at [116, 279] on div "Early Release from Supervision" at bounding box center [103, 280] width 150 height 22
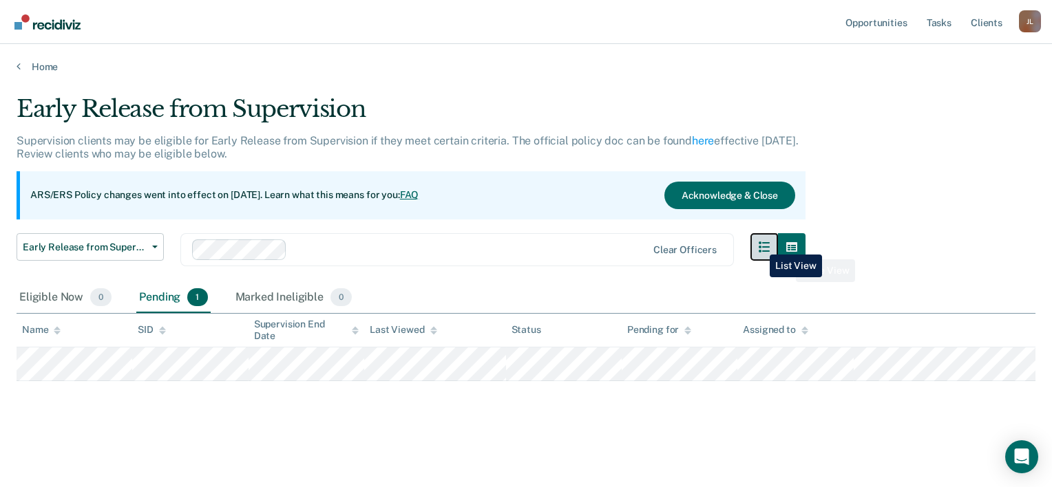
click at [750, 248] on button "button" at bounding box center [764, 247] width 28 height 28
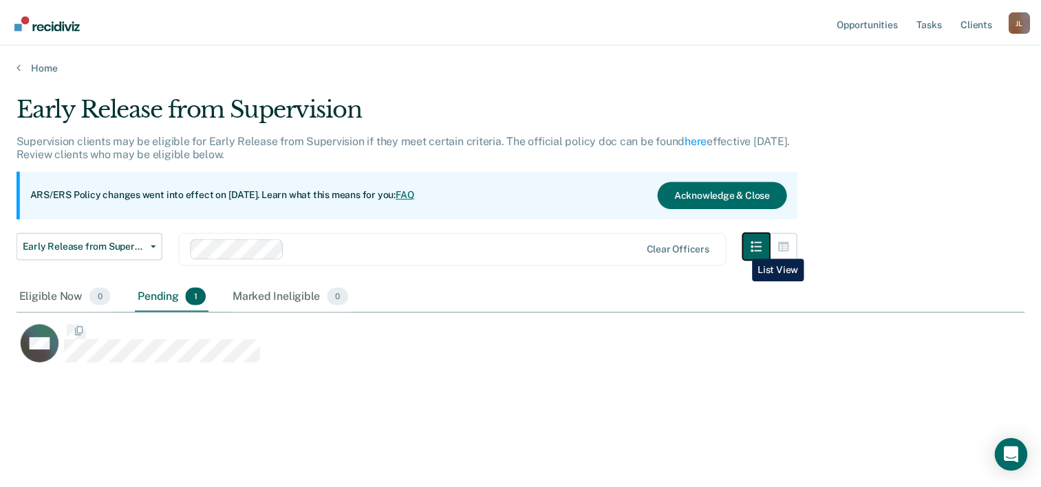
scroll to position [278, 1008]
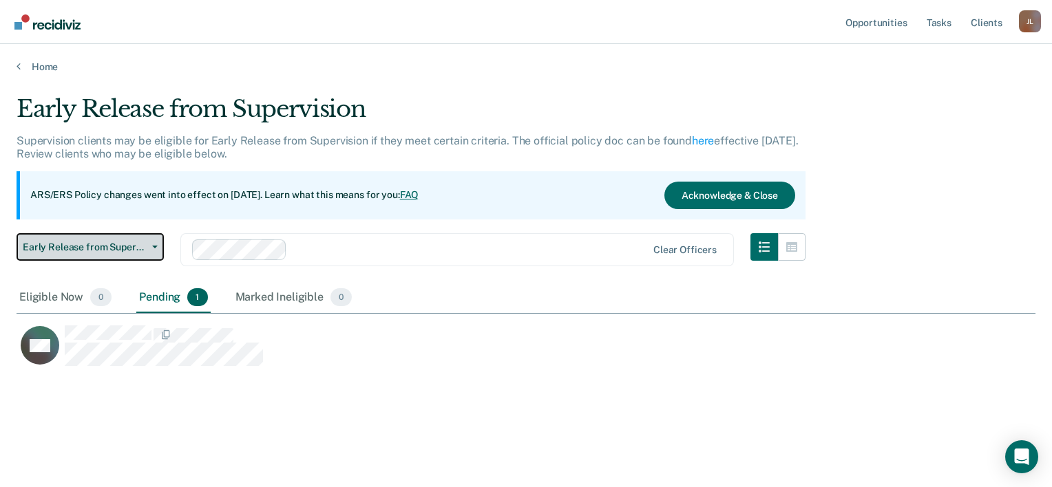
drag, startPoint x: 72, startPoint y: 242, endPoint x: 67, endPoint y: 252, distance: 10.8
click at [72, 244] on span "Early Release from Supervision" at bounding box center [85, 248] width 124 height 12
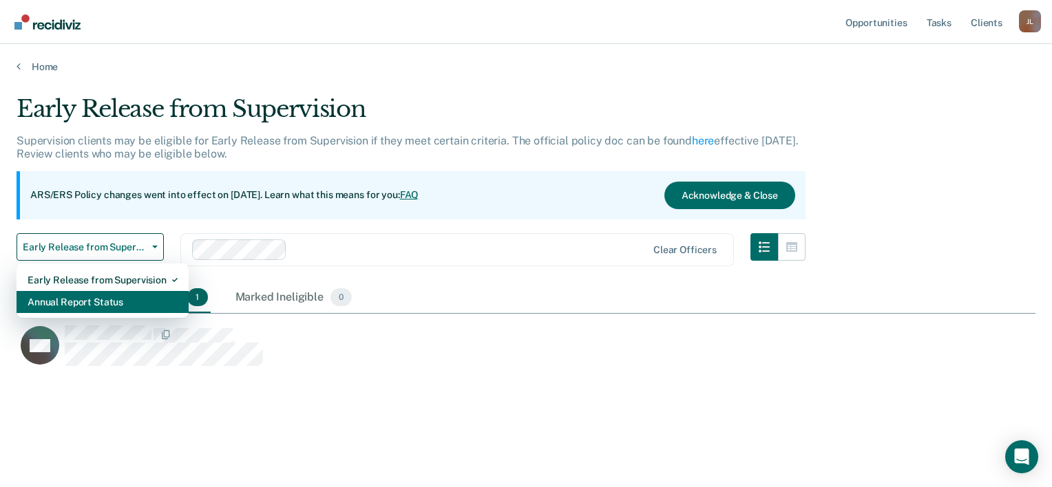
click at [70, 297] on div "Annual Report Status" at bounding box center [103, 302] width 150 height 22
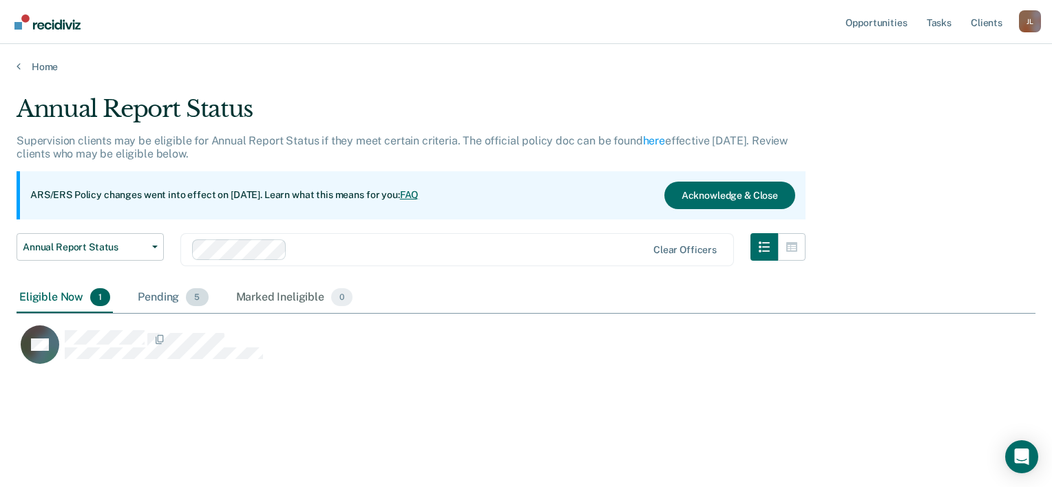
click at [153, 306] on div "Pending 5" at bounding box center [173, 298] width 76 height 30
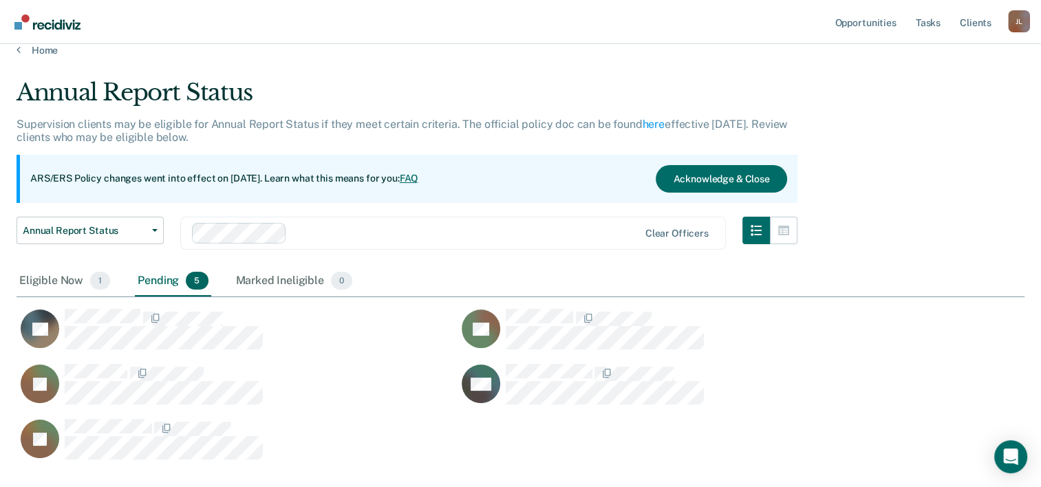
scroll to position [100, 0]
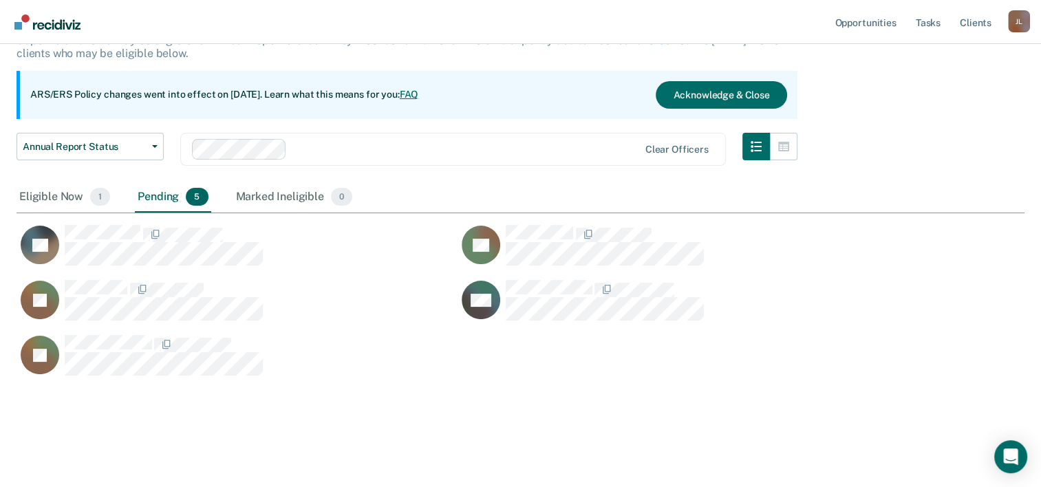
click at [58, 205] on div "Eligible Now 1" at bounding box center [65, 197] width 96 height 30
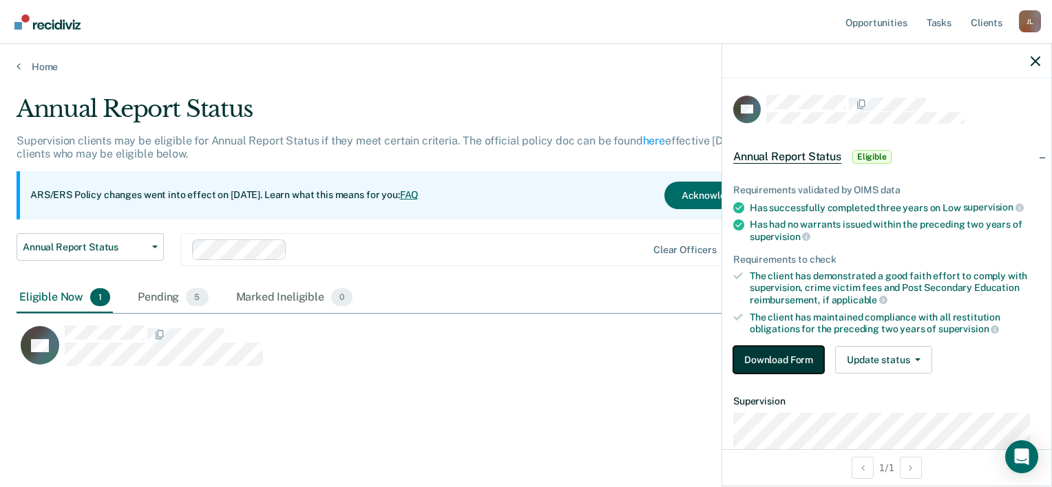
click at [774, 358] on button "Download Form" at bounding box center [778, 360] width 91 height 28
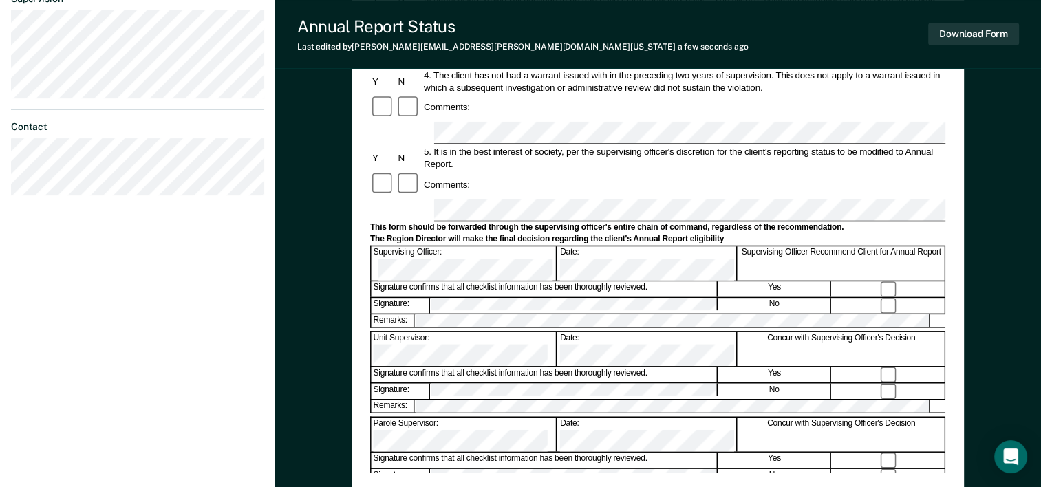
scroll to position [421, 0]
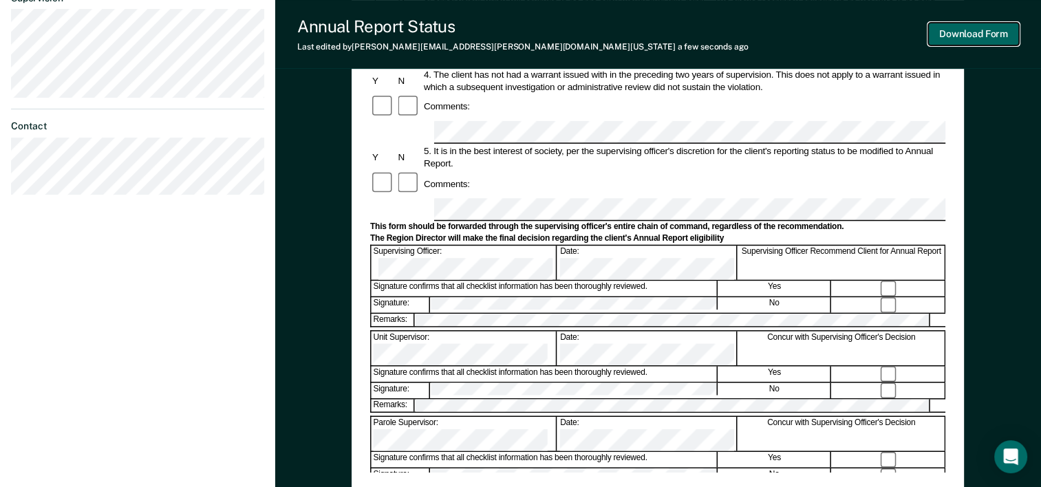
click at [985, 33] on button "Download Form" at bounding box center [974, 34] width 91 height 23
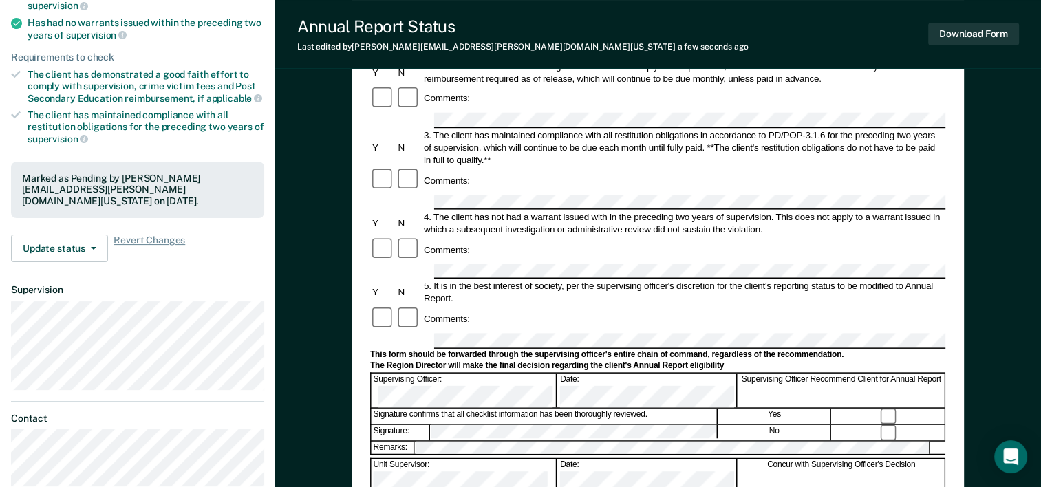
scroll to position [6, 0]
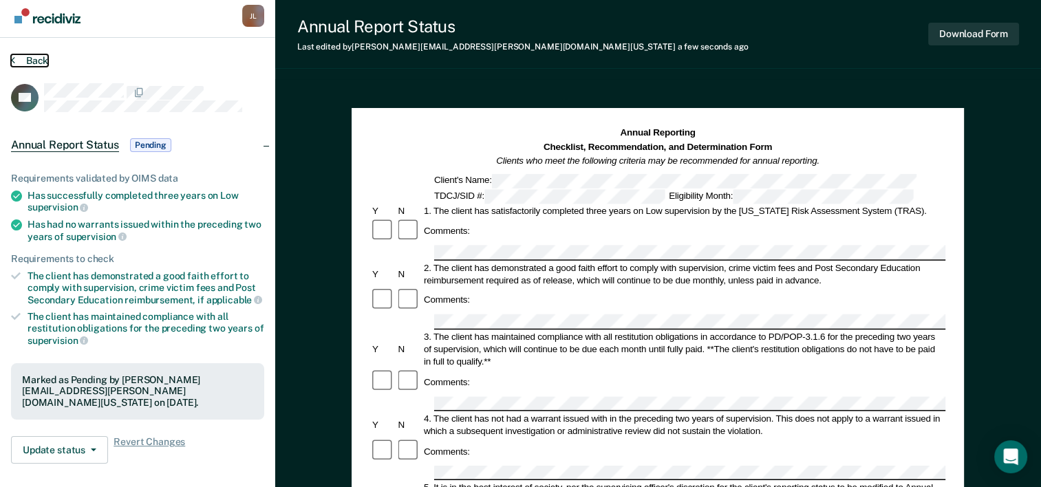
click at [19, 61] on button "Back" at bounding box center [29, 60] width 37 height 12
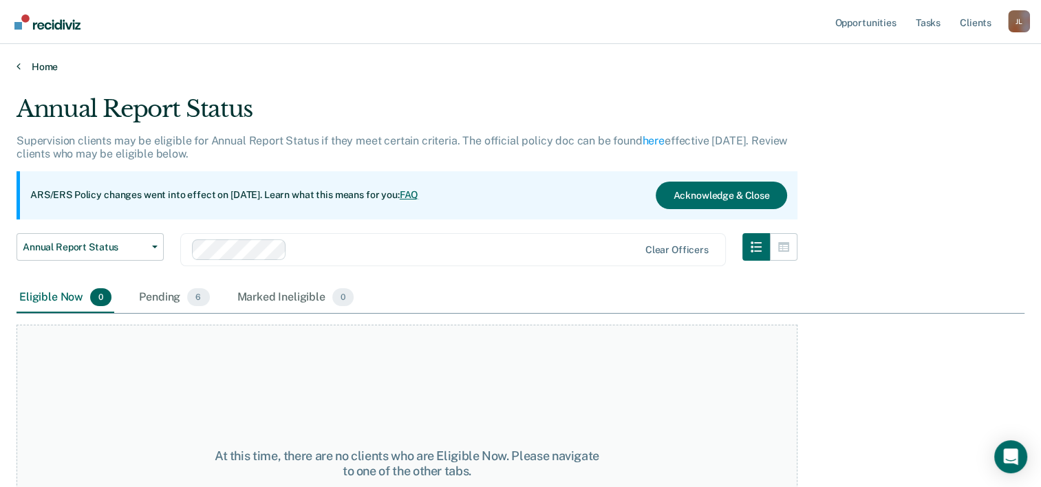
click at [34, 69] on link "Home" at bounding box center [521, 67] width 1008 height 12
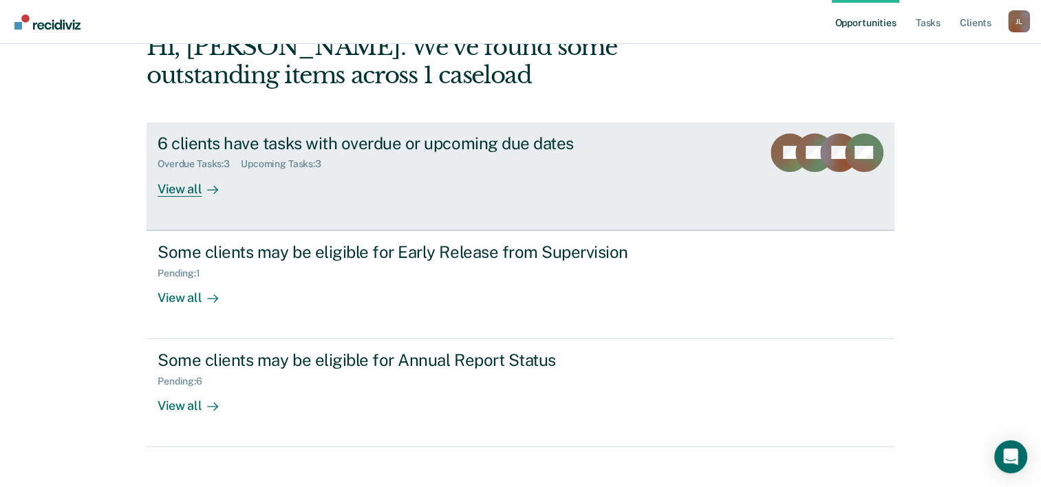
scroll to position [97, 0]
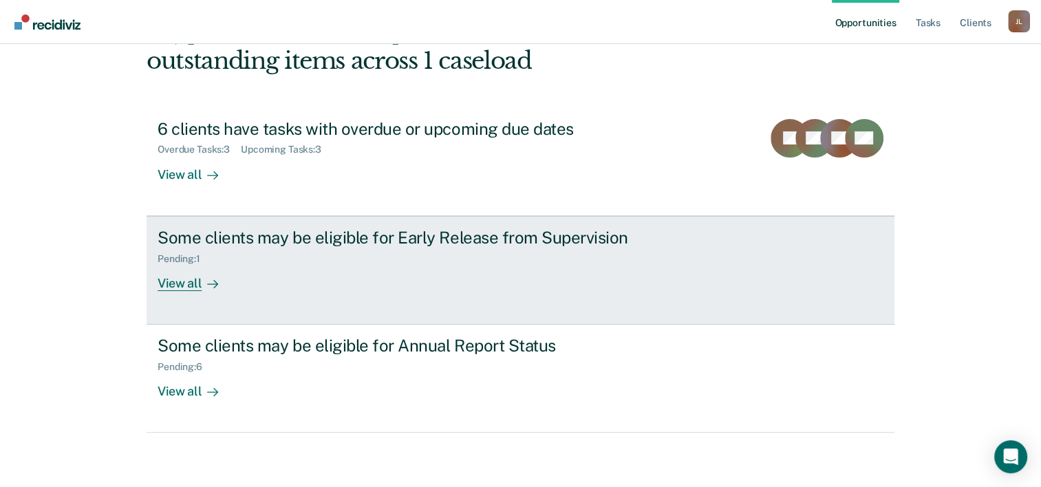
click at [172, 278] on div "View all" at bounding box center [196, 277] width 77 height 27
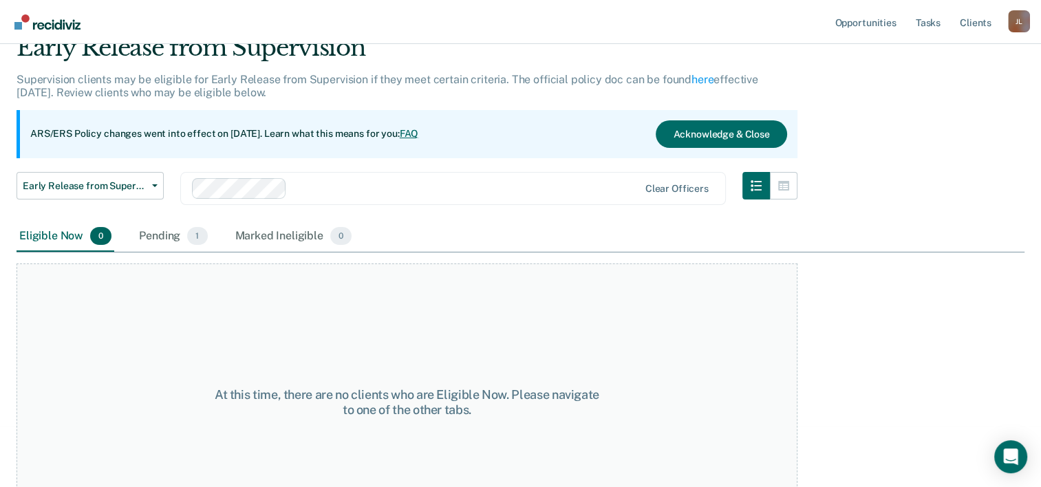
scroll to position [114, 0]
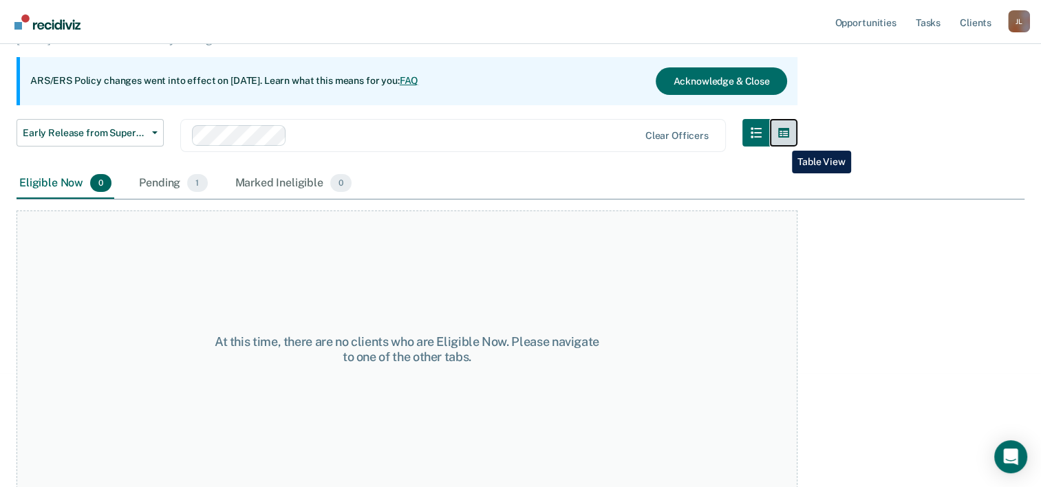
click at [782, 140] on button "button" at bounding box center [784, 133] width 28 height 28
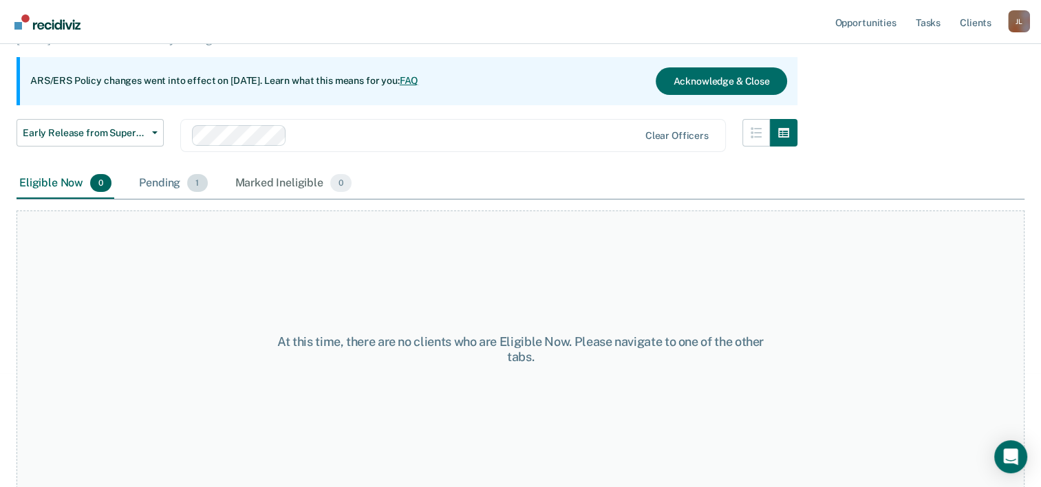
click at [153, 173] on div "Pending 1" at bounding box center [173, 184] width 74 height 30
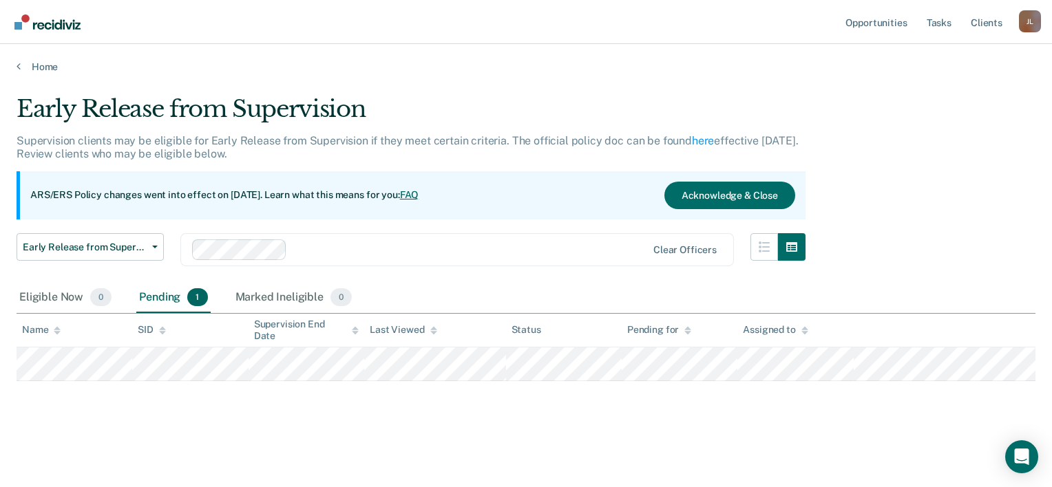
click at [635, 329] on div "Pending for" at bounding box center [659, 330] width 64 height 12
click at [413, 335] on th "Last Viewed" at bounding box center [435, 331] width 142 height 34
click at [337, 328] on div "Supervision End Date" at bounding box center [306, 330] width 105 height 23
click at [43, 325] on div "Name" at bounding box center [41, 330] width 39 height 12
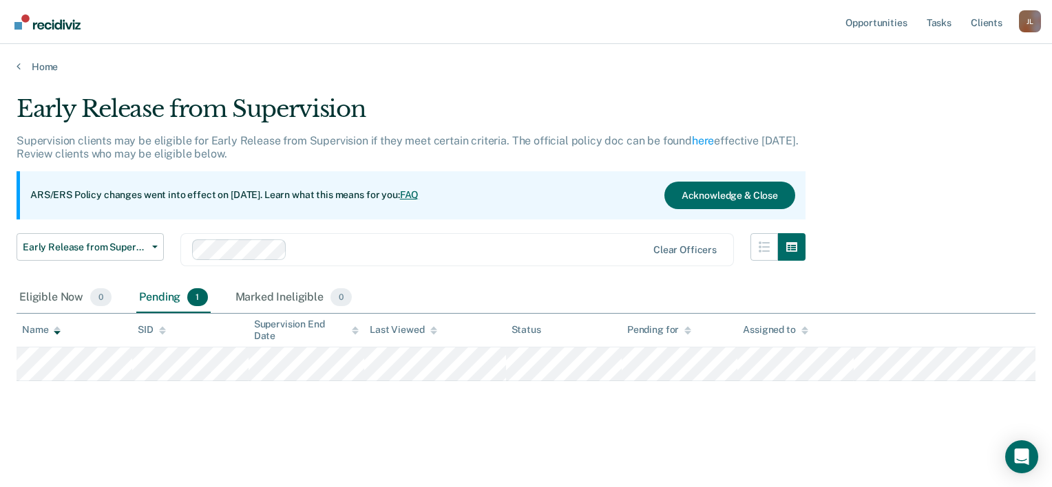
drag, startPoint x: 39, startPoint y: 340, endPoint x: 26, endPoint y: 343, distance: 13.5
click at [36, 341] on th "Name" at bounding box center [75, 331] width 116 height 34
click at [867, 23] on link "Opportunities" at bounding box center [875, 22] width 67 height 44
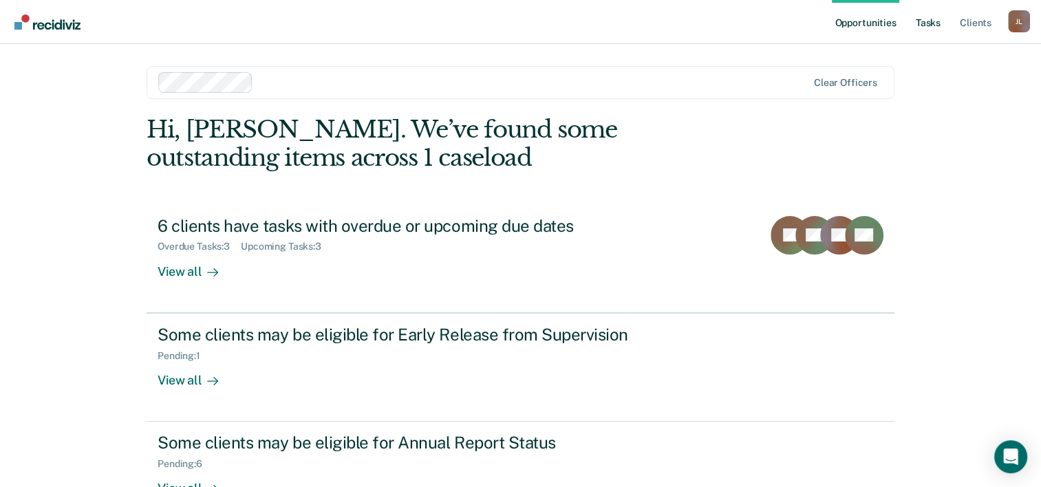
click at [935, 21] on link "Tasks" at bounding box center [928, 22] width 30 height 44
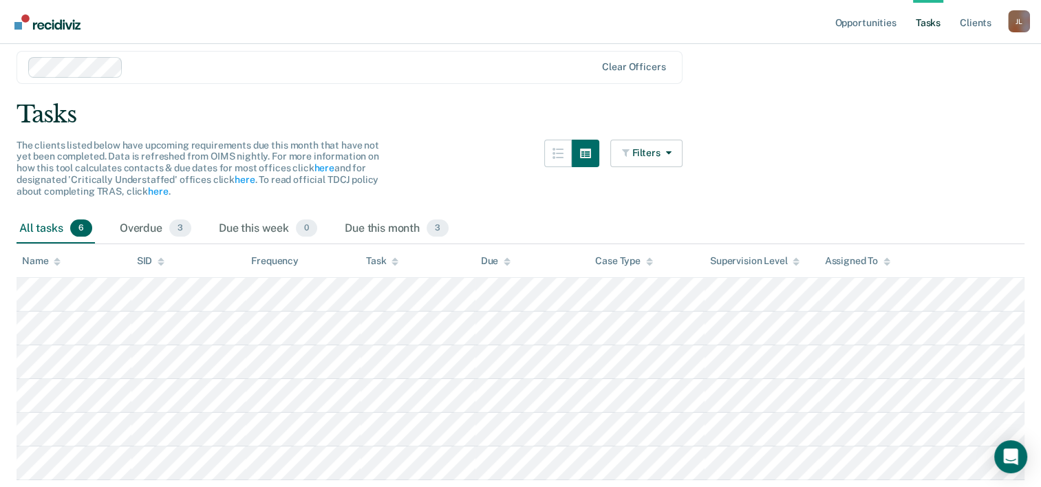
scroll to position [98, 0]
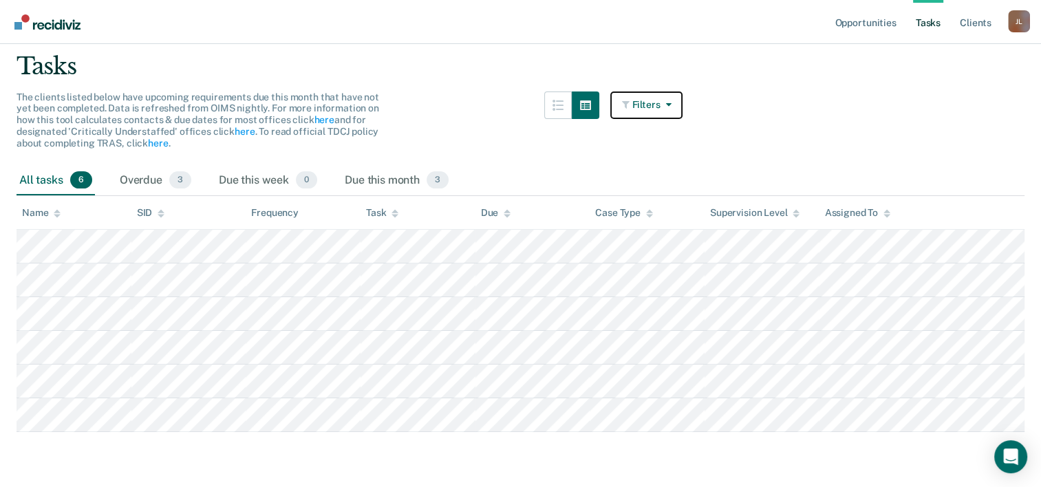
click at [669, 101] on icon "button" at bounding box center [665, 105] width 11 height 10
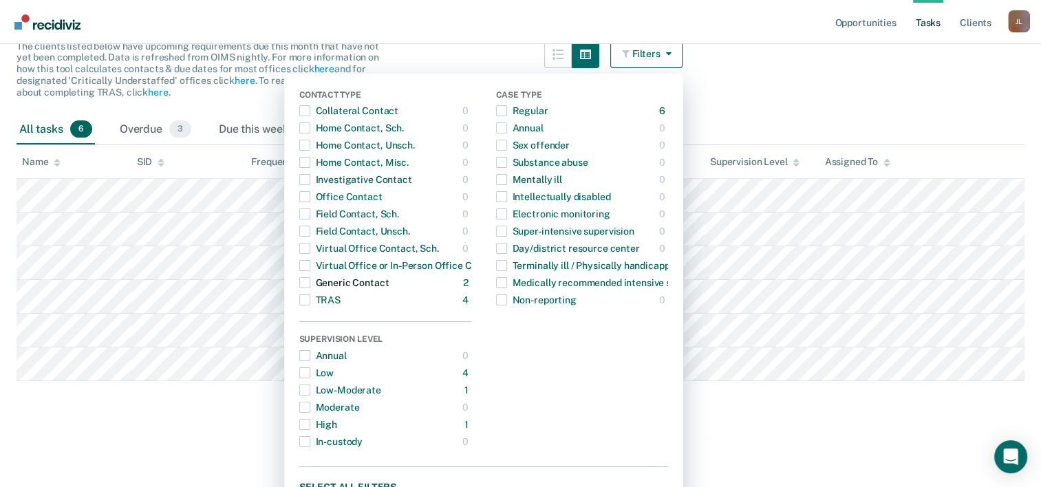
scroll to position [167, 0]
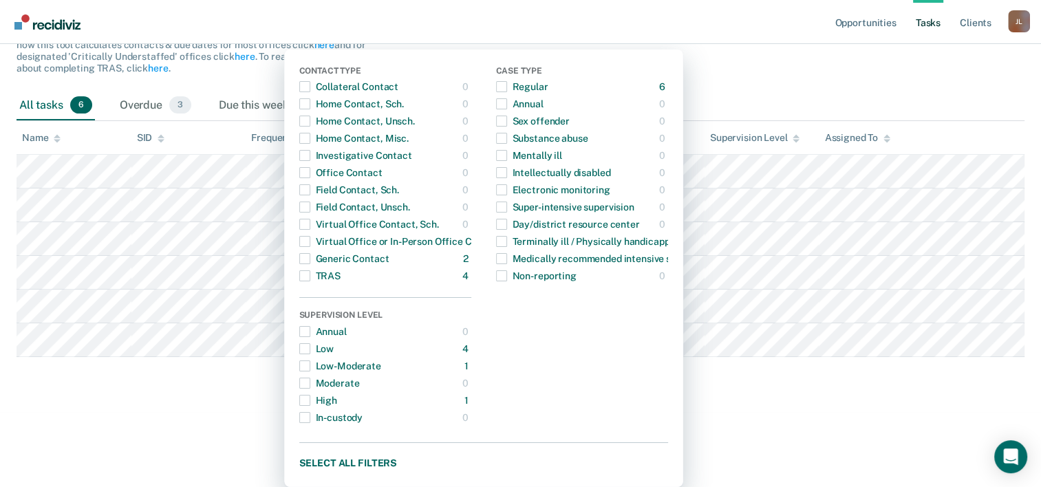
drag, startPoint x: 713, startPoint y: 74, endPoint x: 762, endPoint y: 44, distance: 57.1
click at [715, 72] on main "Clear officers Tasks The clients listed below have upcoming requirements due th…" at bounding box center [520, 157] width 1041 height 502
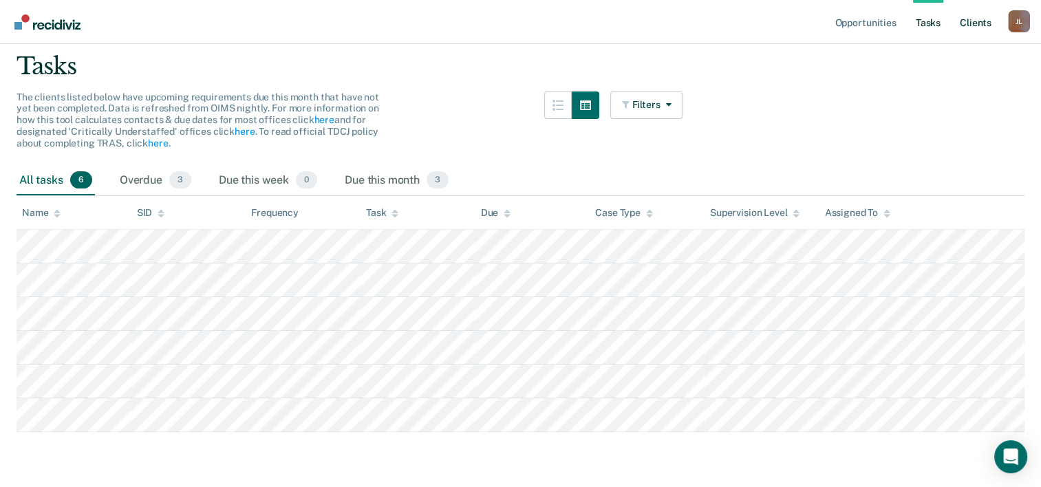
click at [985, 34] on link "Client s" at bounding box center [975, 22] width 37 height 44
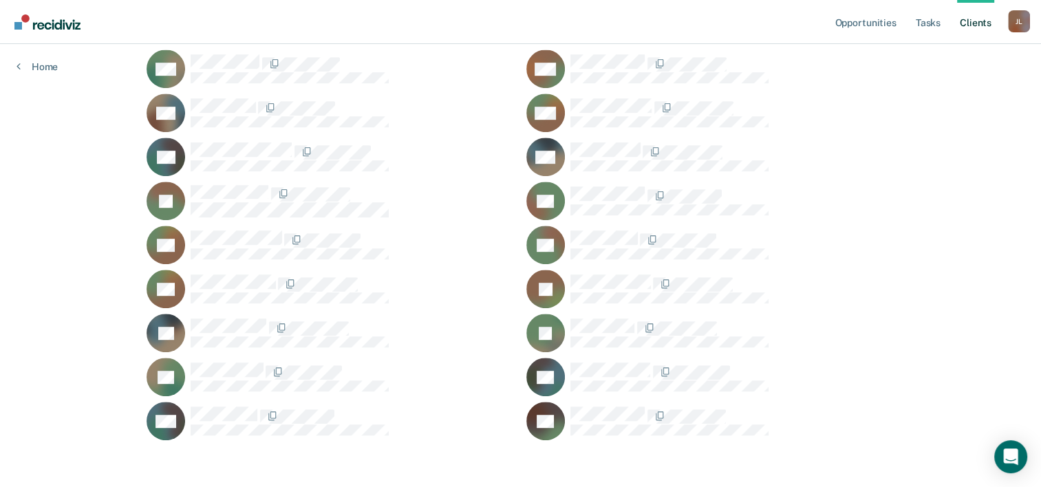
scroll to position [869, 0]
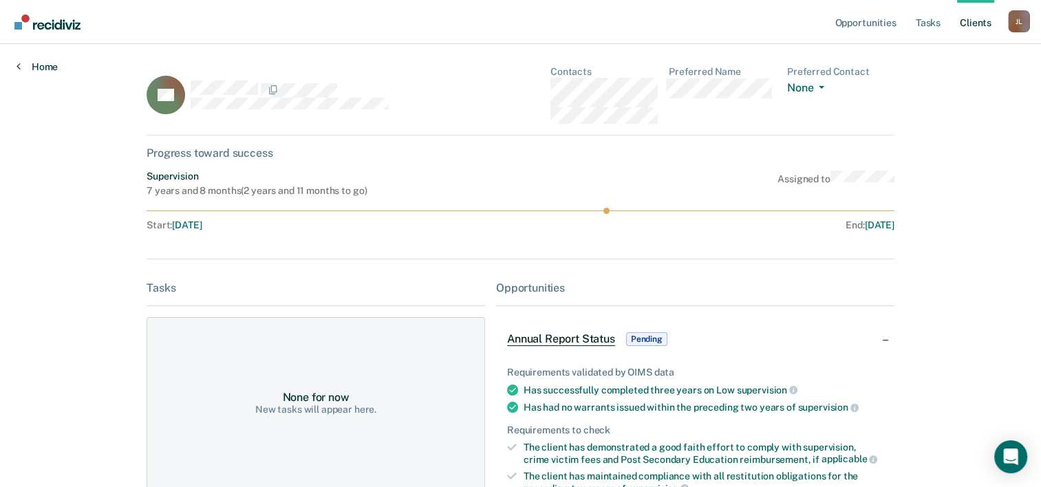
click at [30, 63] on link "Home" at bounding box center [37, 67] width 41 height 12
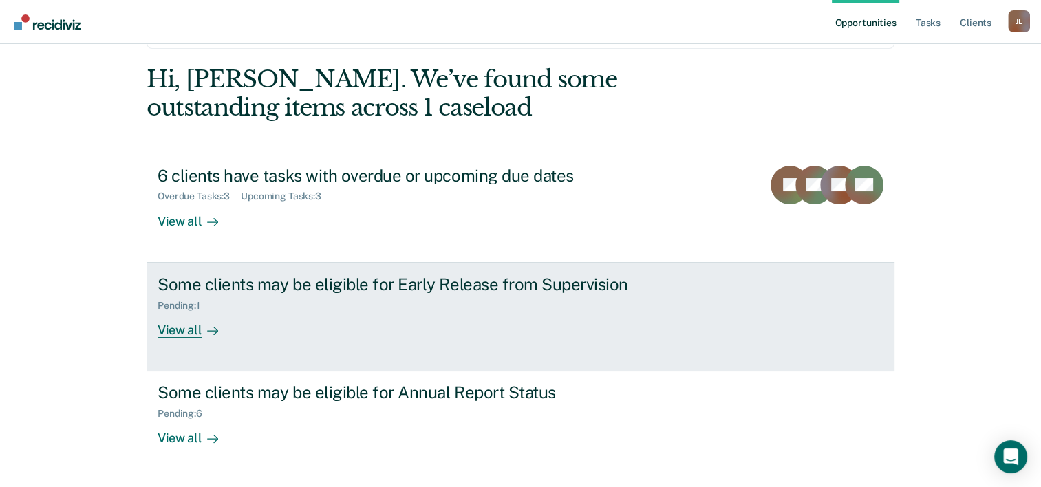
scroll to position [97, 0]
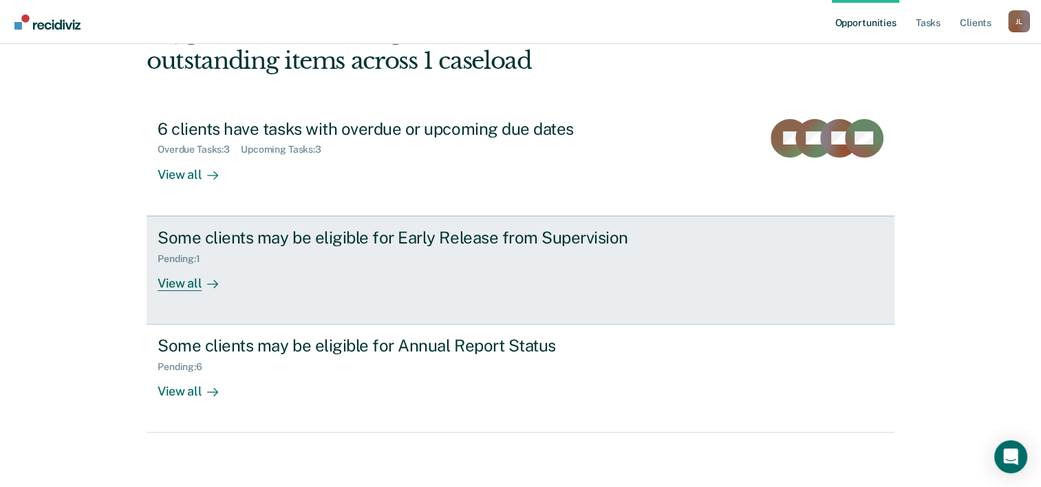
click at [187, 261] on div "Pending : 1" at bounding box center [185, 259] width 54 height 12
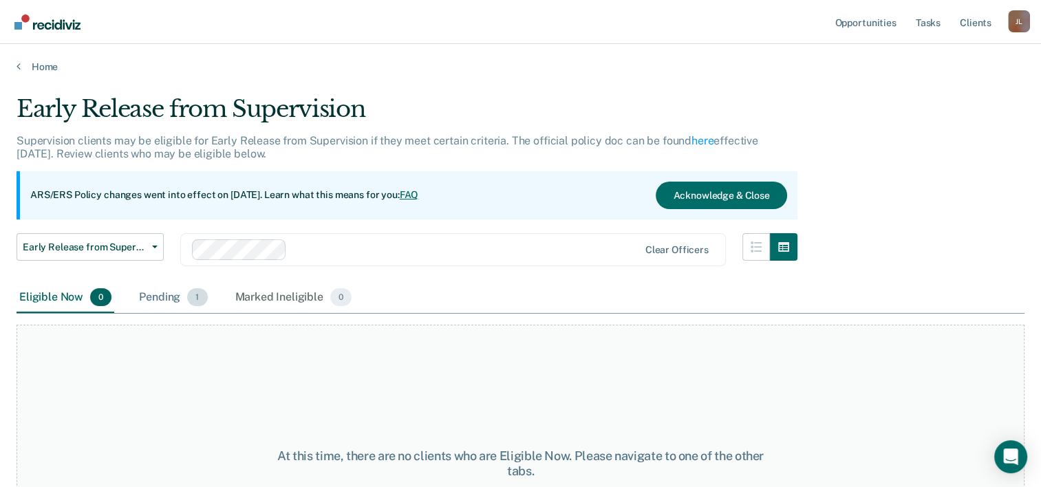
click at [167, 284] on div "Pending 1" at bounding box center [173, 298] width 74 height 30
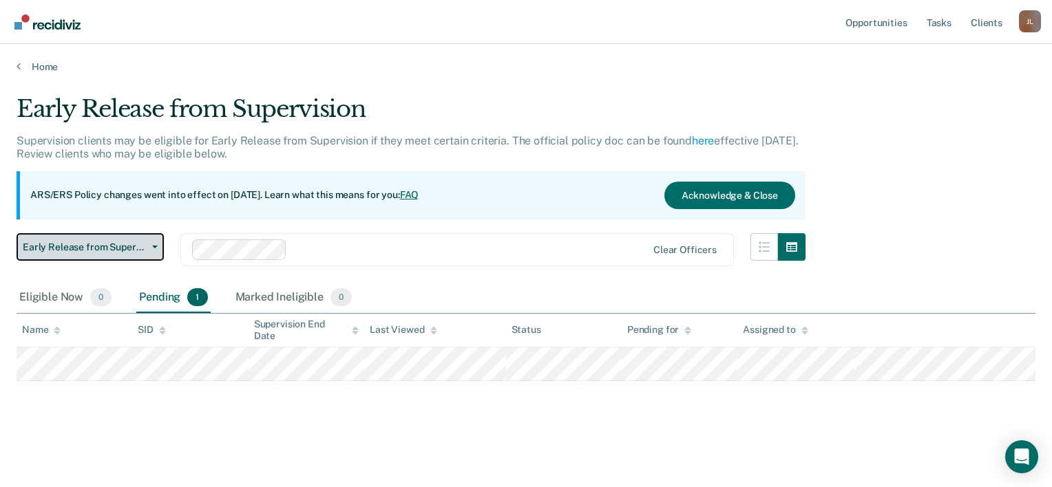
drag, startPoint x: 129, startPoint y: 246, endPoint x: 136, endPoint y: 262, distance: 16.4
click at [131, 248] on span "Early Release from Supervision" at bounding box center [85, 248] width 124 height 12
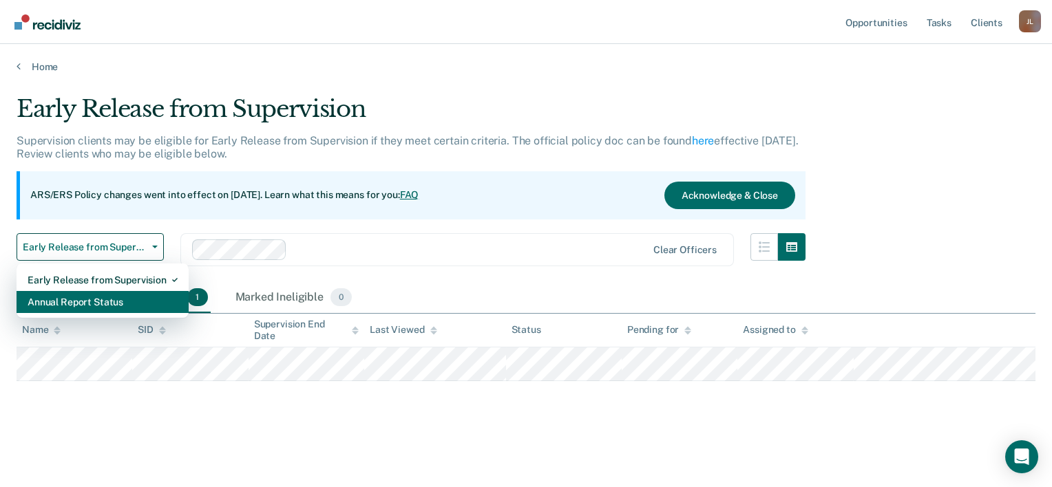
click at [131, 302] on div "Annual Report Status" at bounding box center [103, 302] width 150 height 22
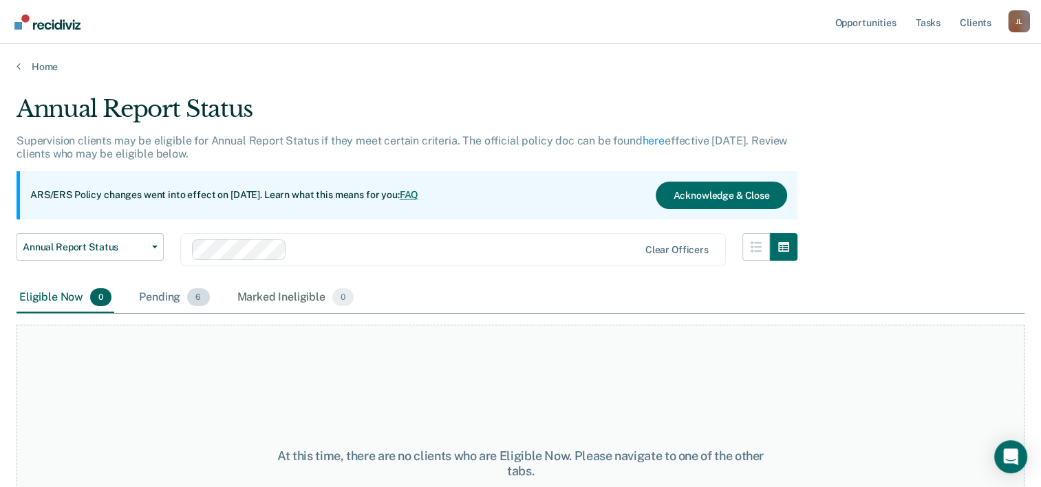
click at [165, 304] on div "Pending 6" at bounding box center [174, 298] width 76 height 30
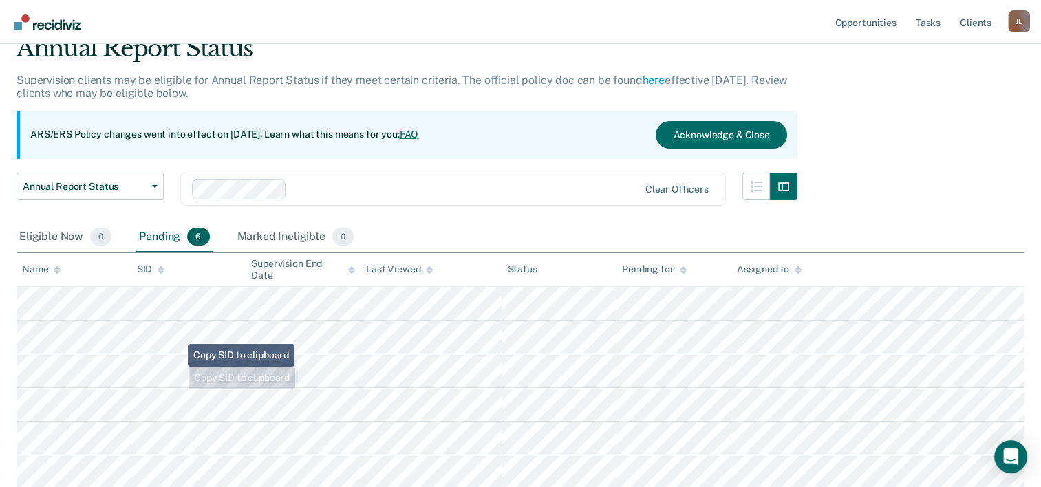
scroll to position [160, 0]
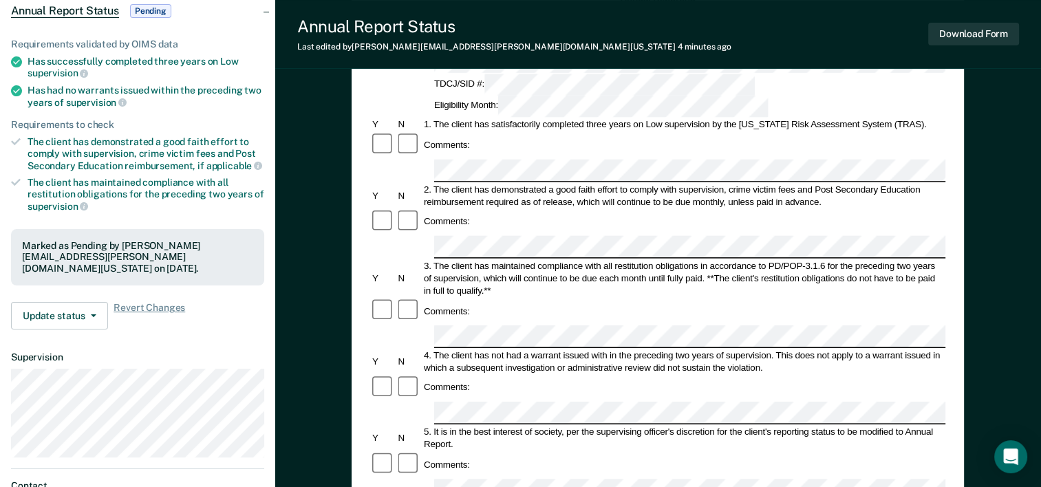
scroll to position [275, 0]
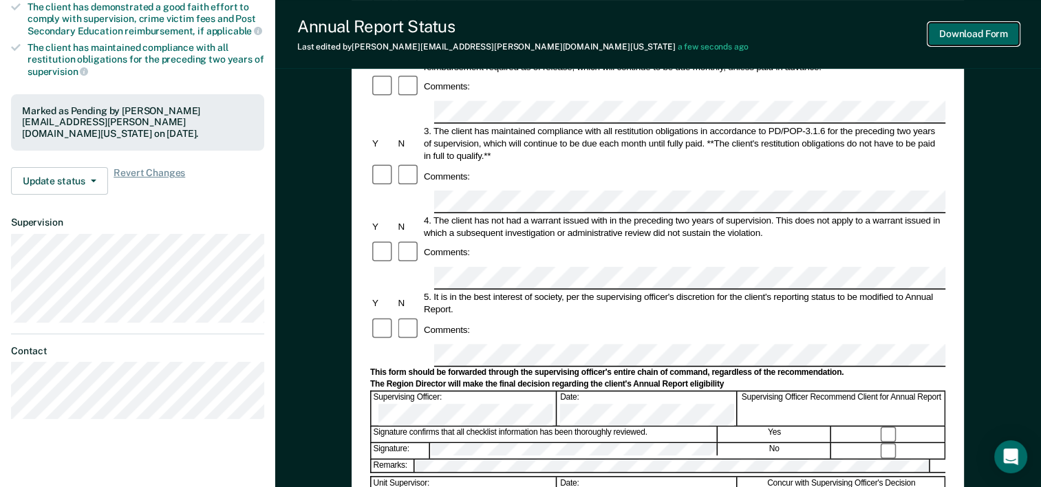
click at [958, 35] on button "Download Form" at bounding box center [974, 34] width 91 height 23
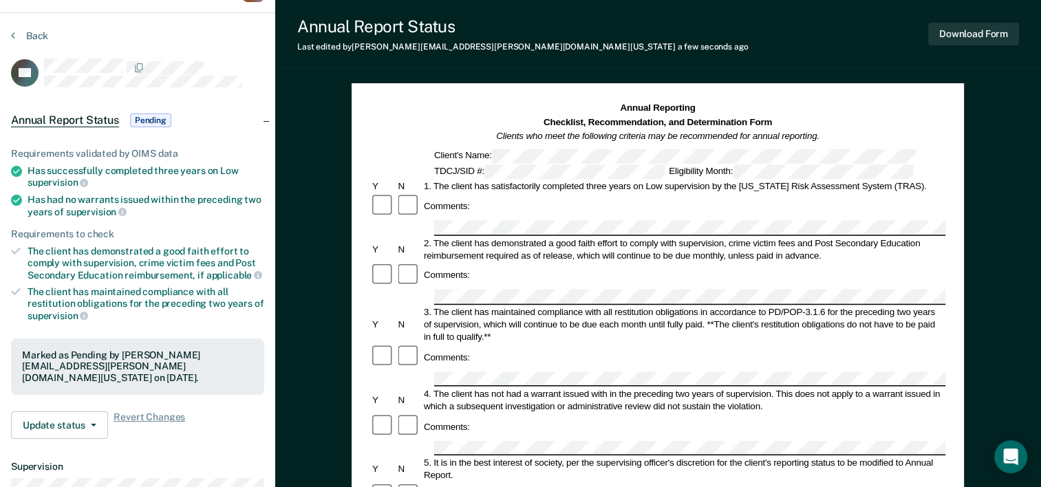
scroll to position [0, 0]
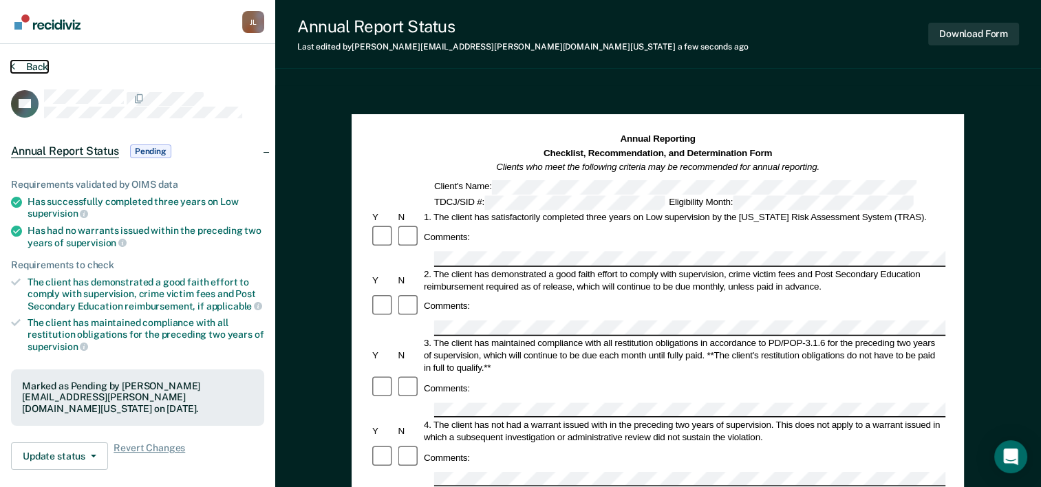
click at [23, 66] on button "Back" at bounding box center [29, 67] width 37 height 12
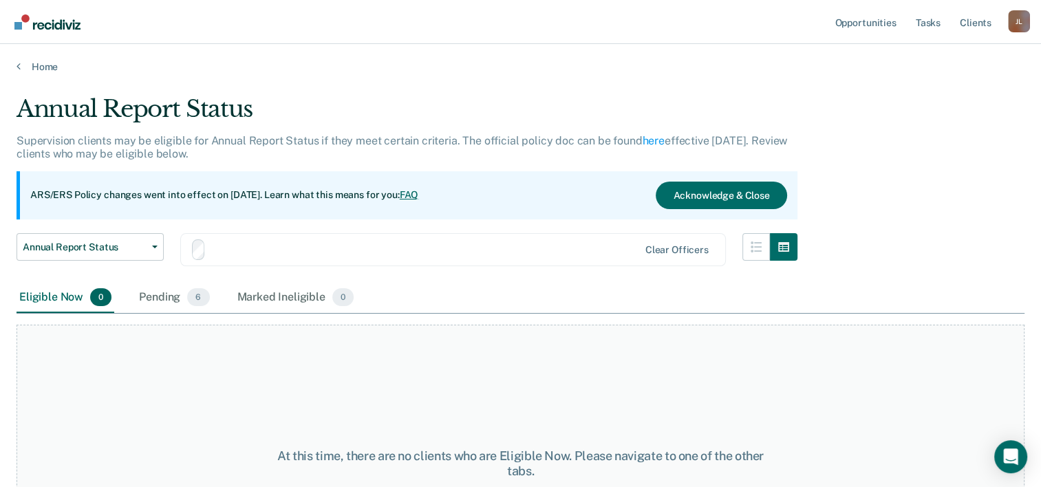
scroll to position [114, 0]
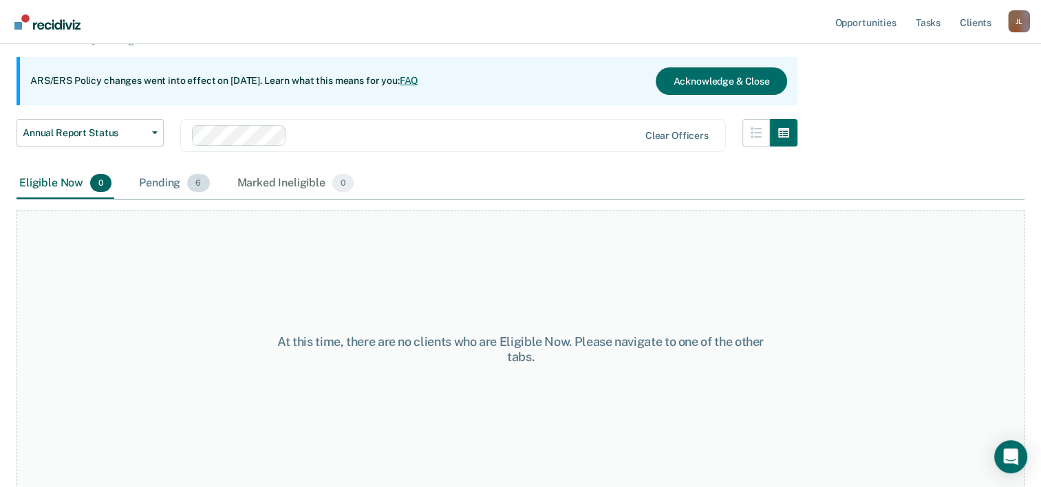
click at [180, 184] on div "Pending 6" at bounding box center [174, 184] width 76 height 30
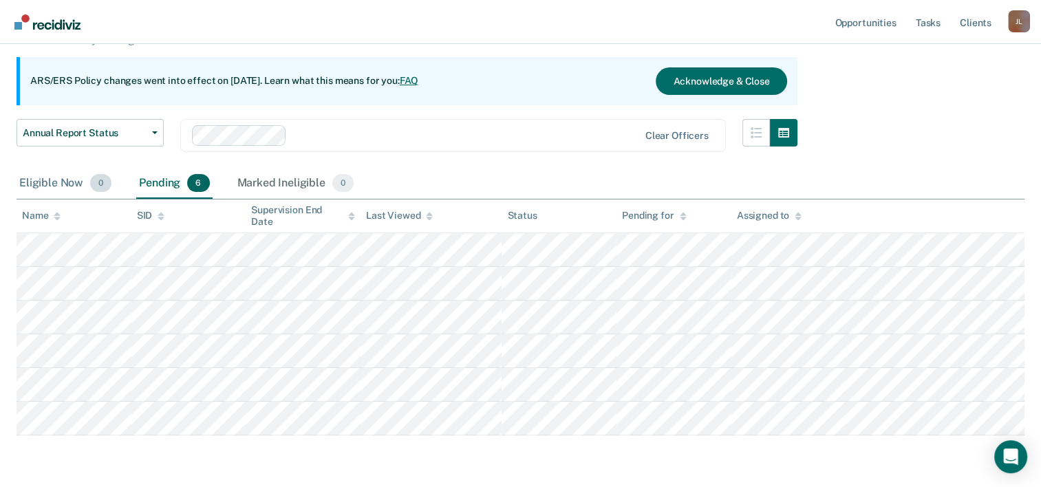
click at [74, 177] on div "Eligible Now 0" at bounding box center [66, 184] width 98 height 30
